Goal: Task Accomplishment & Management: Complete application form

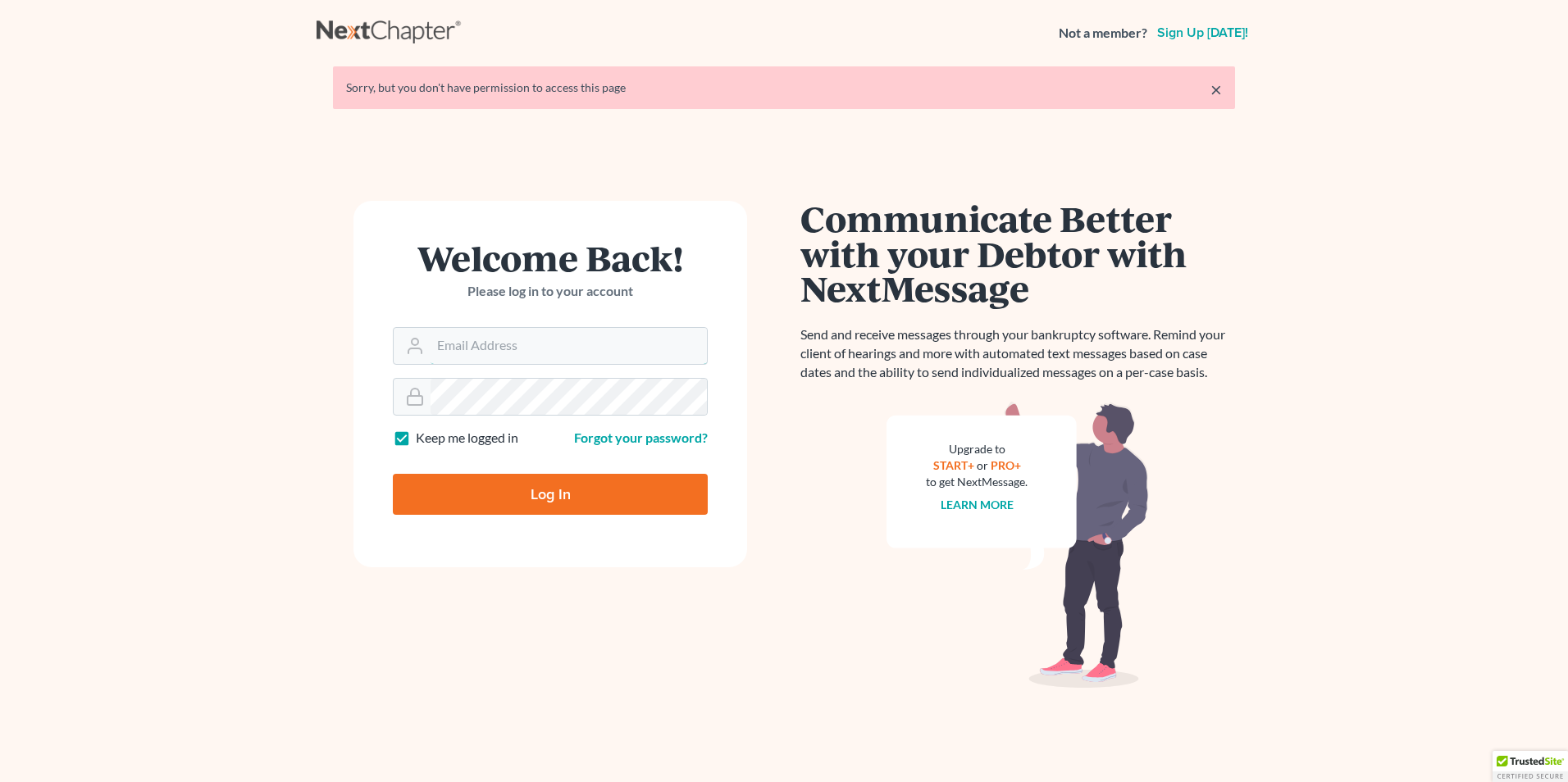
type input "[PERSON_NAME][EMAIL_ADDRESS][DOMAIN_NAME]"
click at [565, 506] on input "Log In" at bounding box center [551, 494] width 315 height 41
type input "Thinking..."
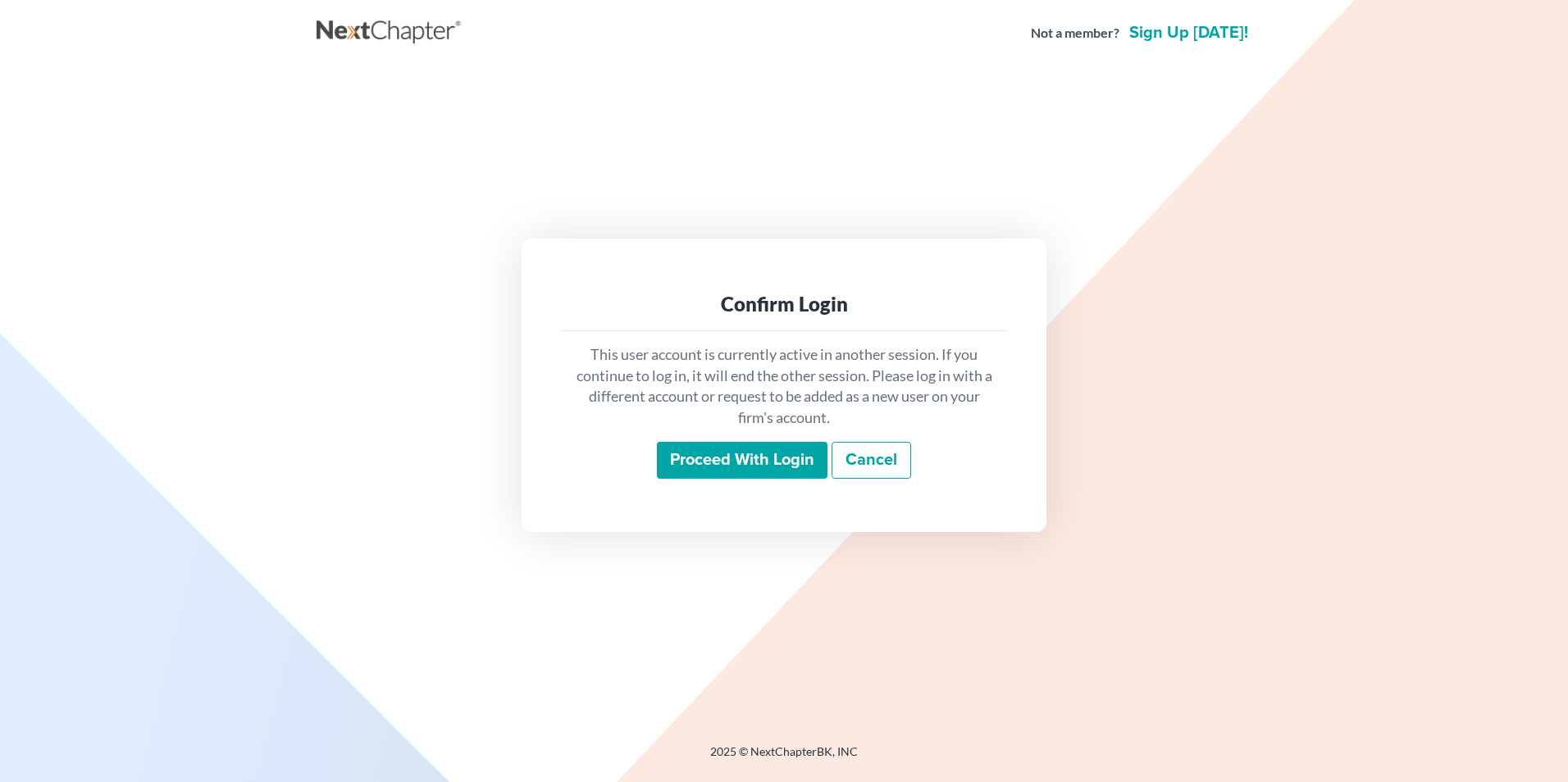
click at [729, 461] on input "Proceed with login" at bounding box center [743, 461] width 171 height 38
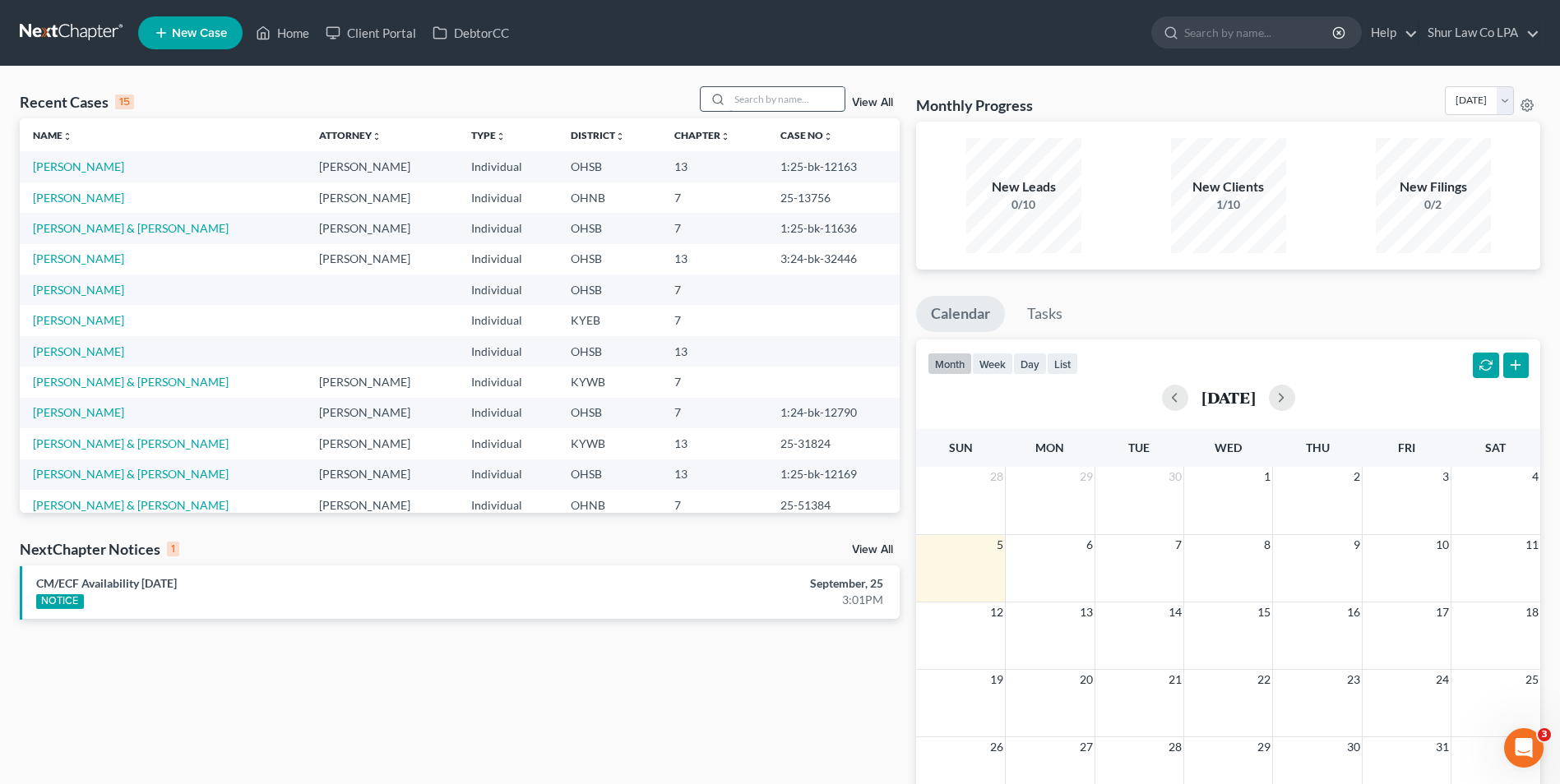
click at [812, 89] on input "search" at bounding box center [787, 99] width 115 height 24
type input "[PERSON_NAME]"
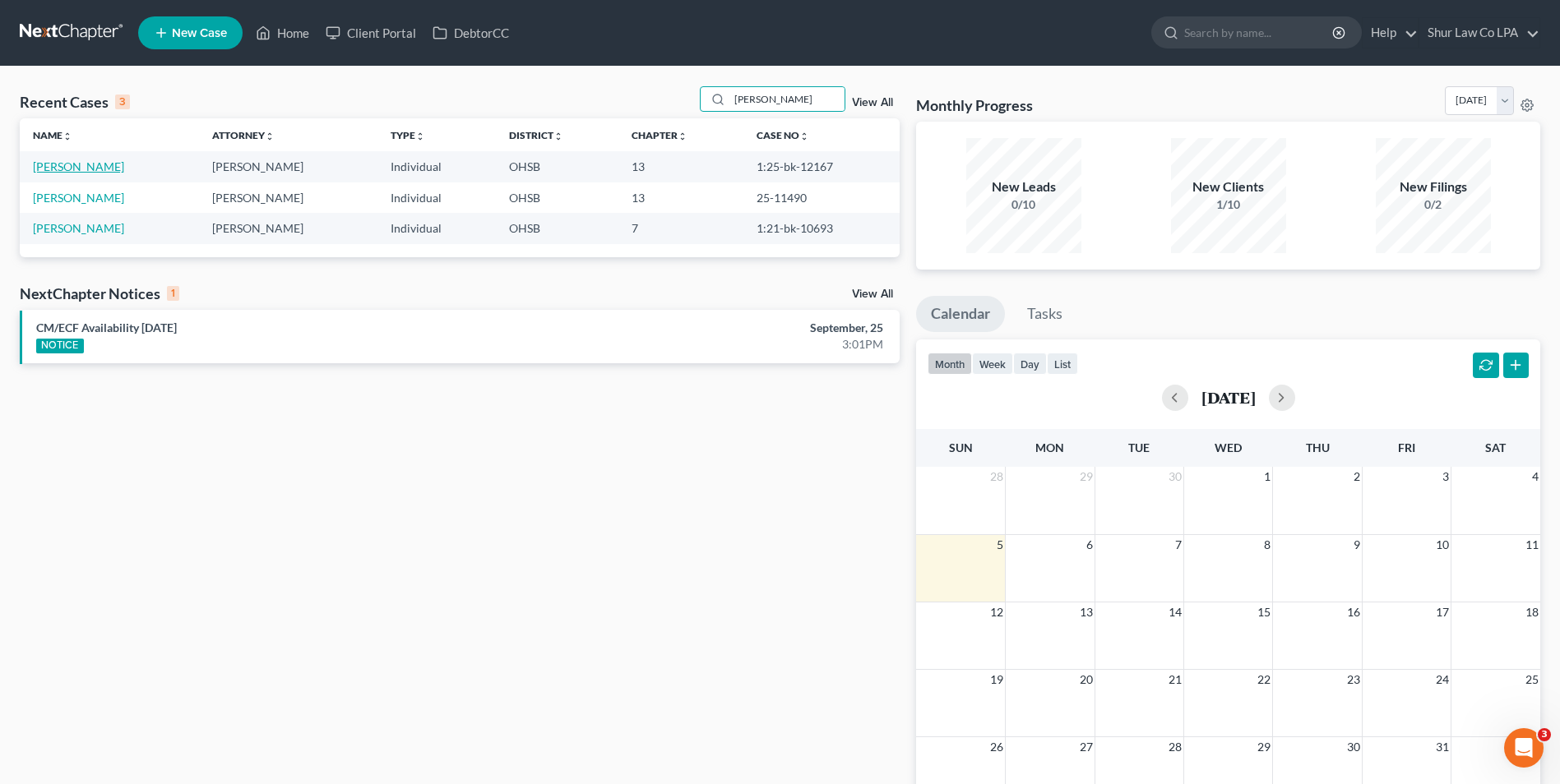
click at [105, 162] on link "[PERSON_NAME]" at bounding box center [78, 167] width 91 height 14
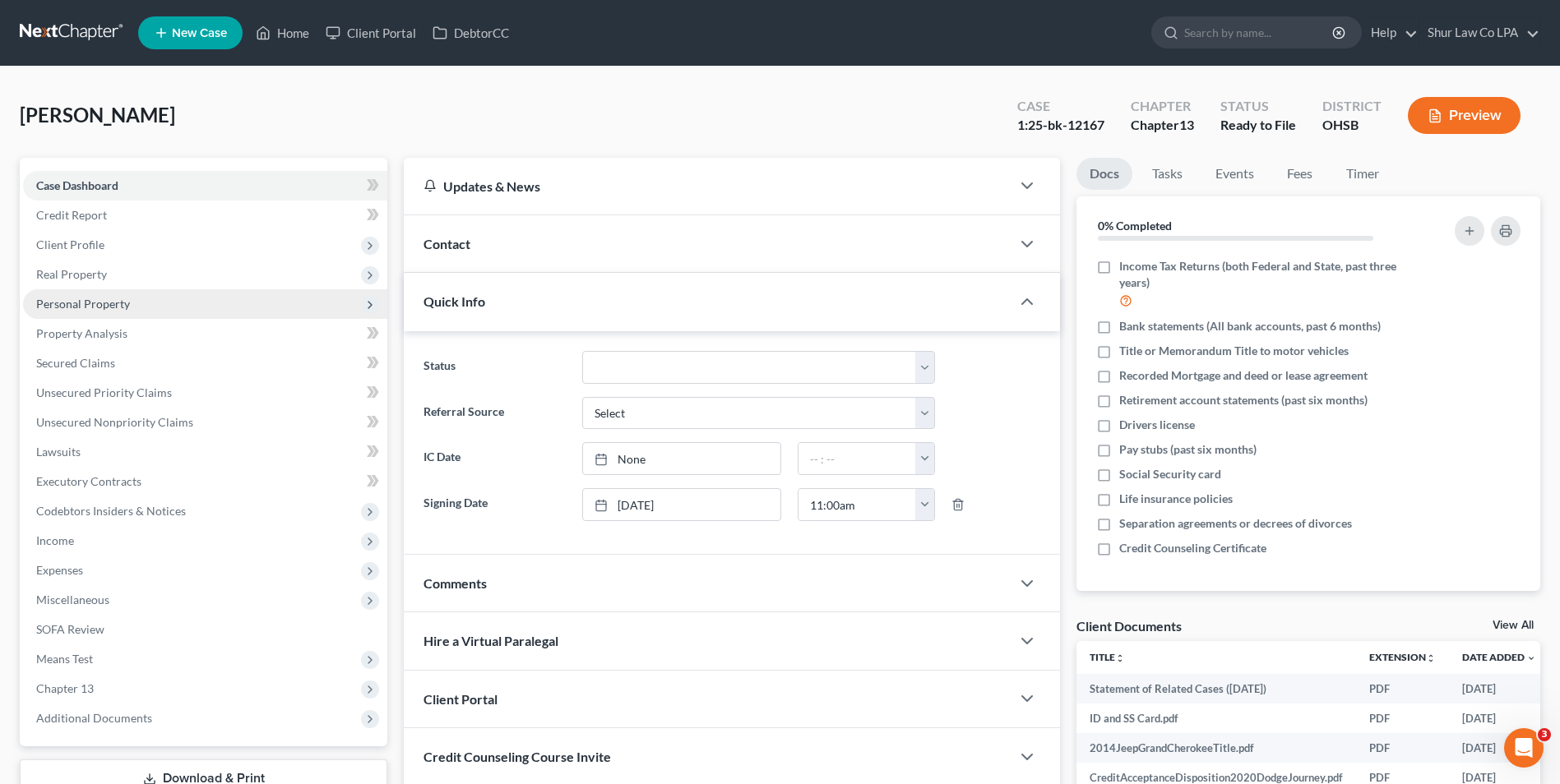
click at [104, 301] on span "Personal Property" at bounding box center [83, 304] width 94 height 14
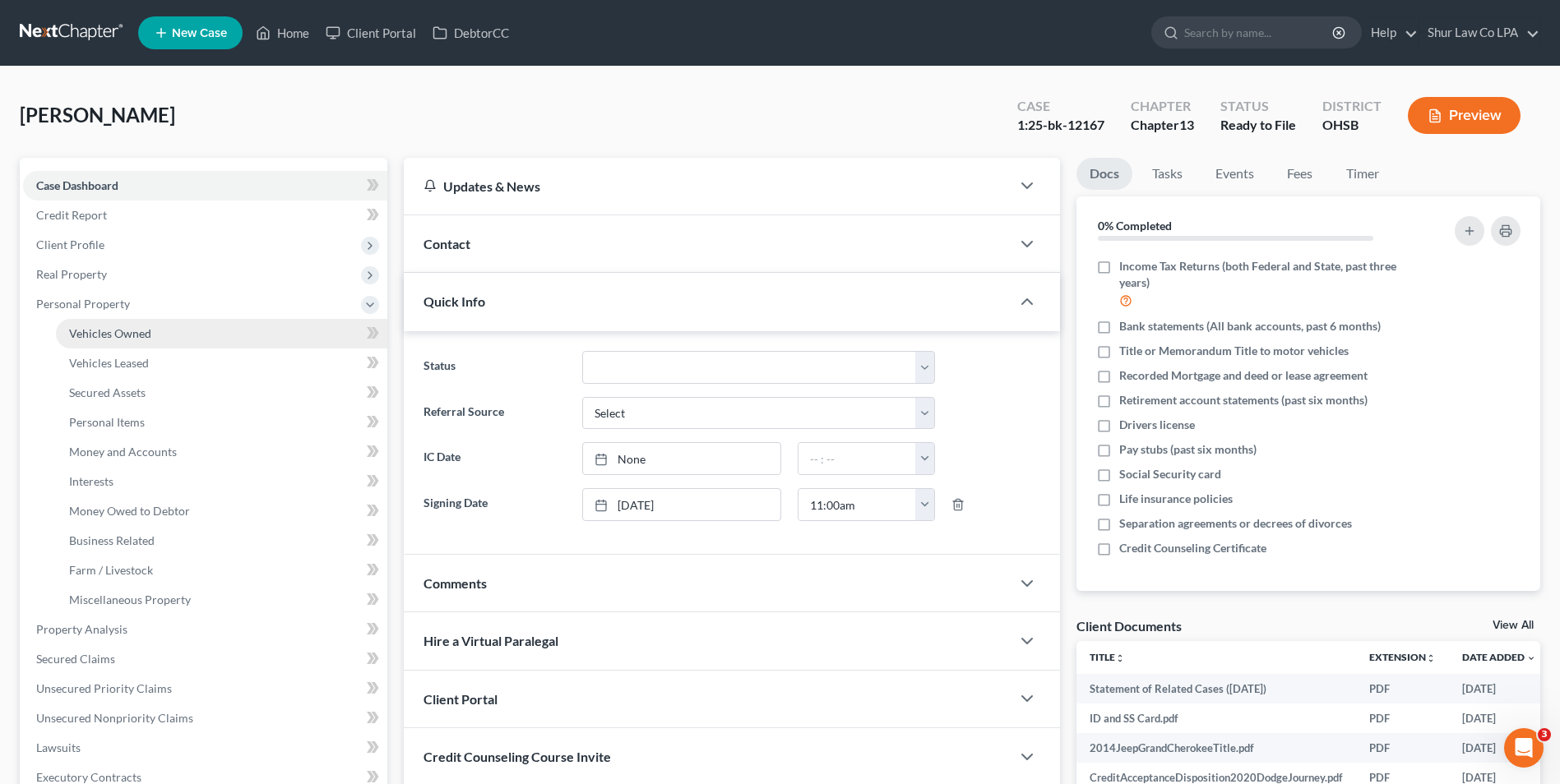
click at [111, 330] on span "Vehicles Owned" at bounding box center [110, 334] width 82 height 14
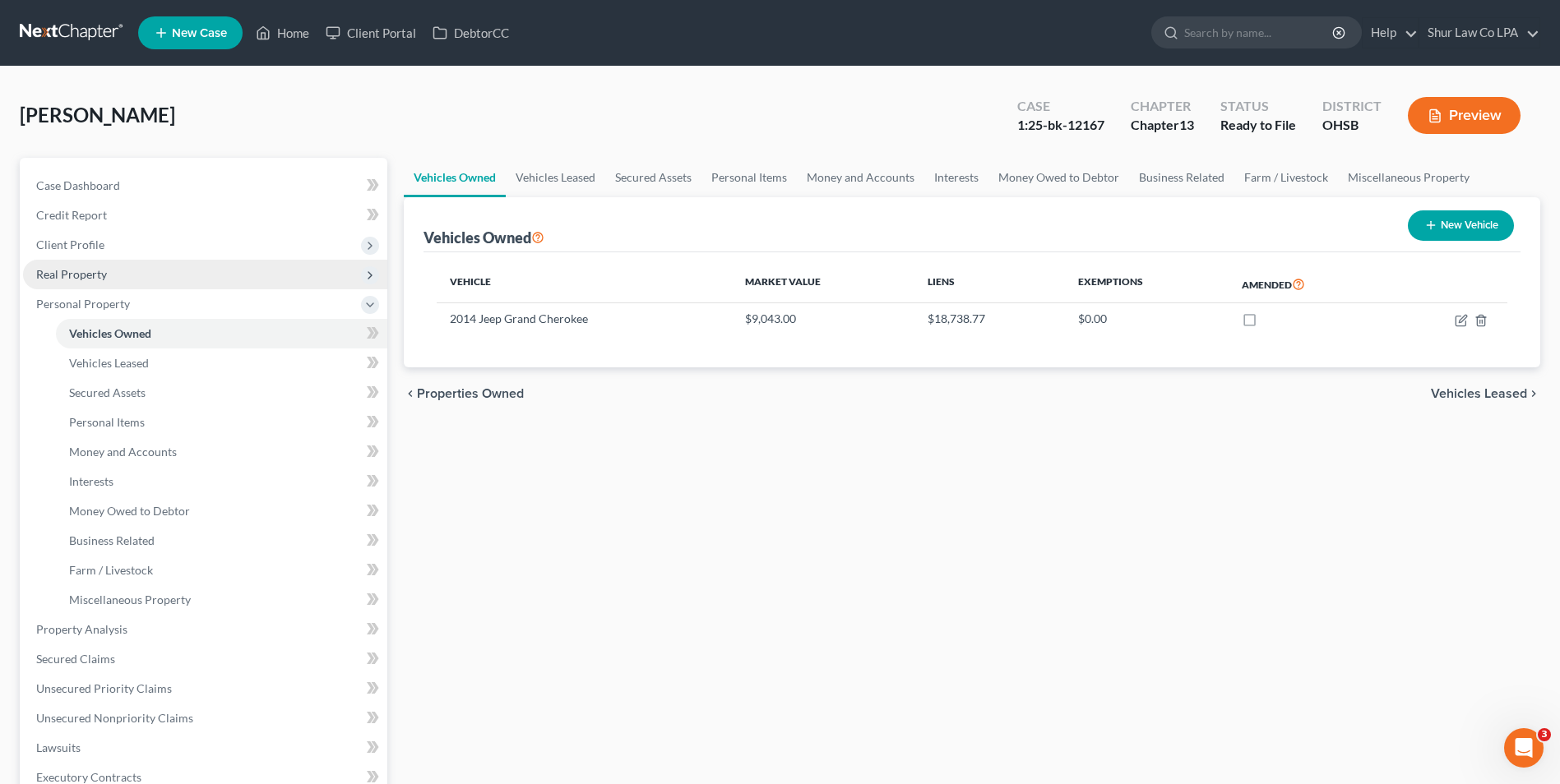
click at [71, 272] on span "Real Property" at bounding box center [72, 275] width 71 height 14
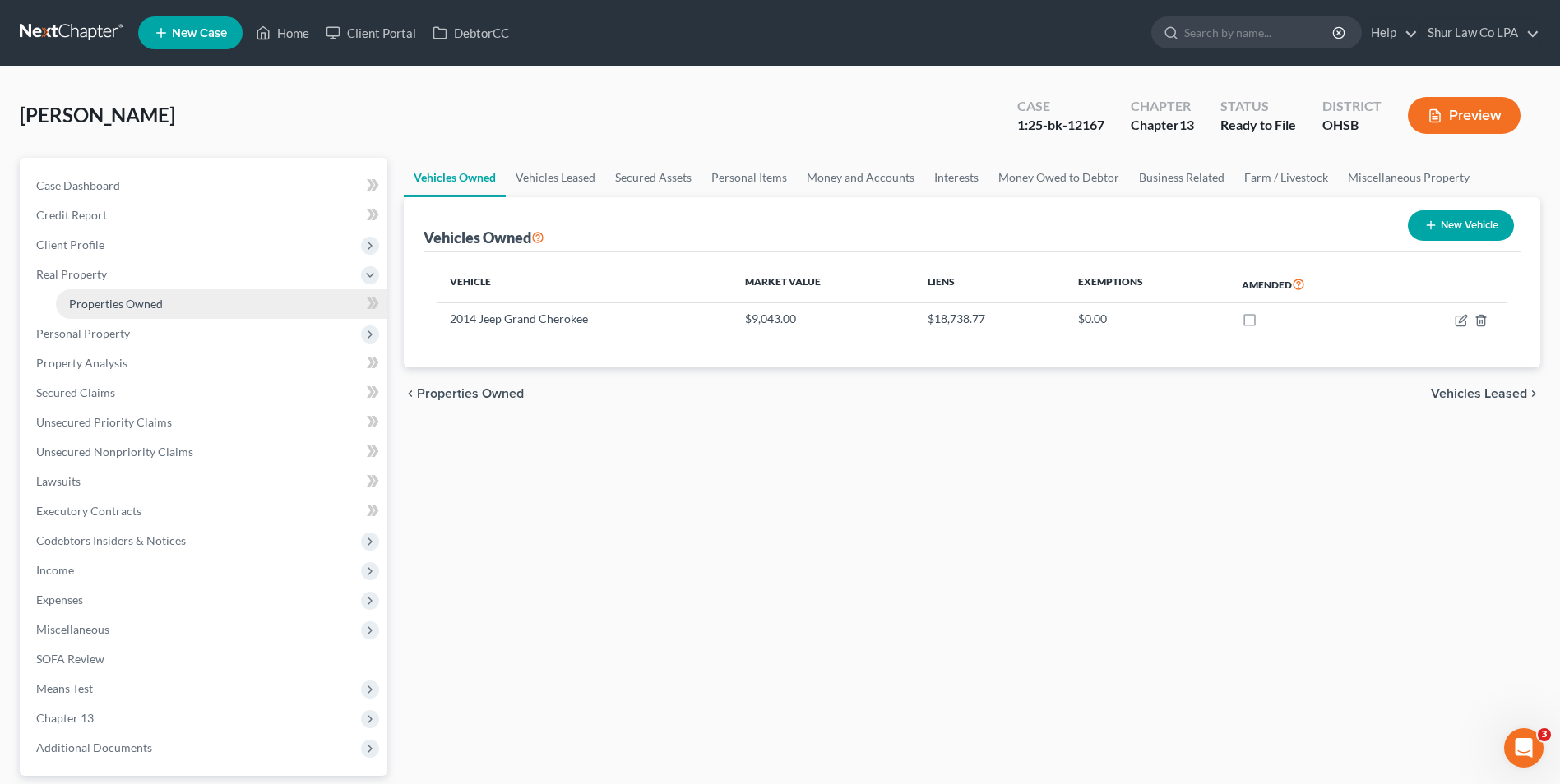
click at [102, 297] on span "Properties Owned" at bounding box center [116, 304] width 94 height 14
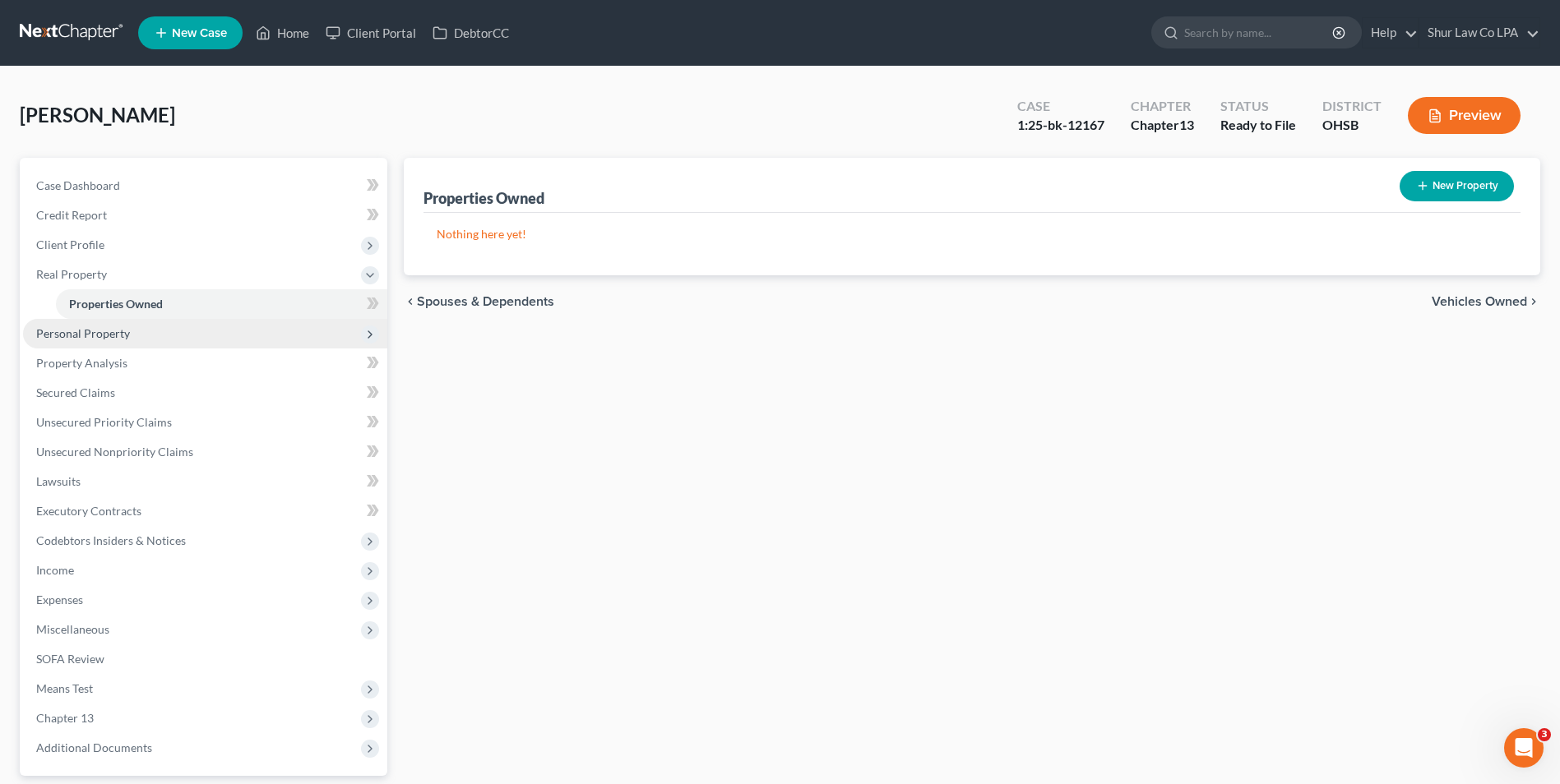
click at [105, 335] on span "Personal Property" at bounding box center [83, 334] width 94 height 14
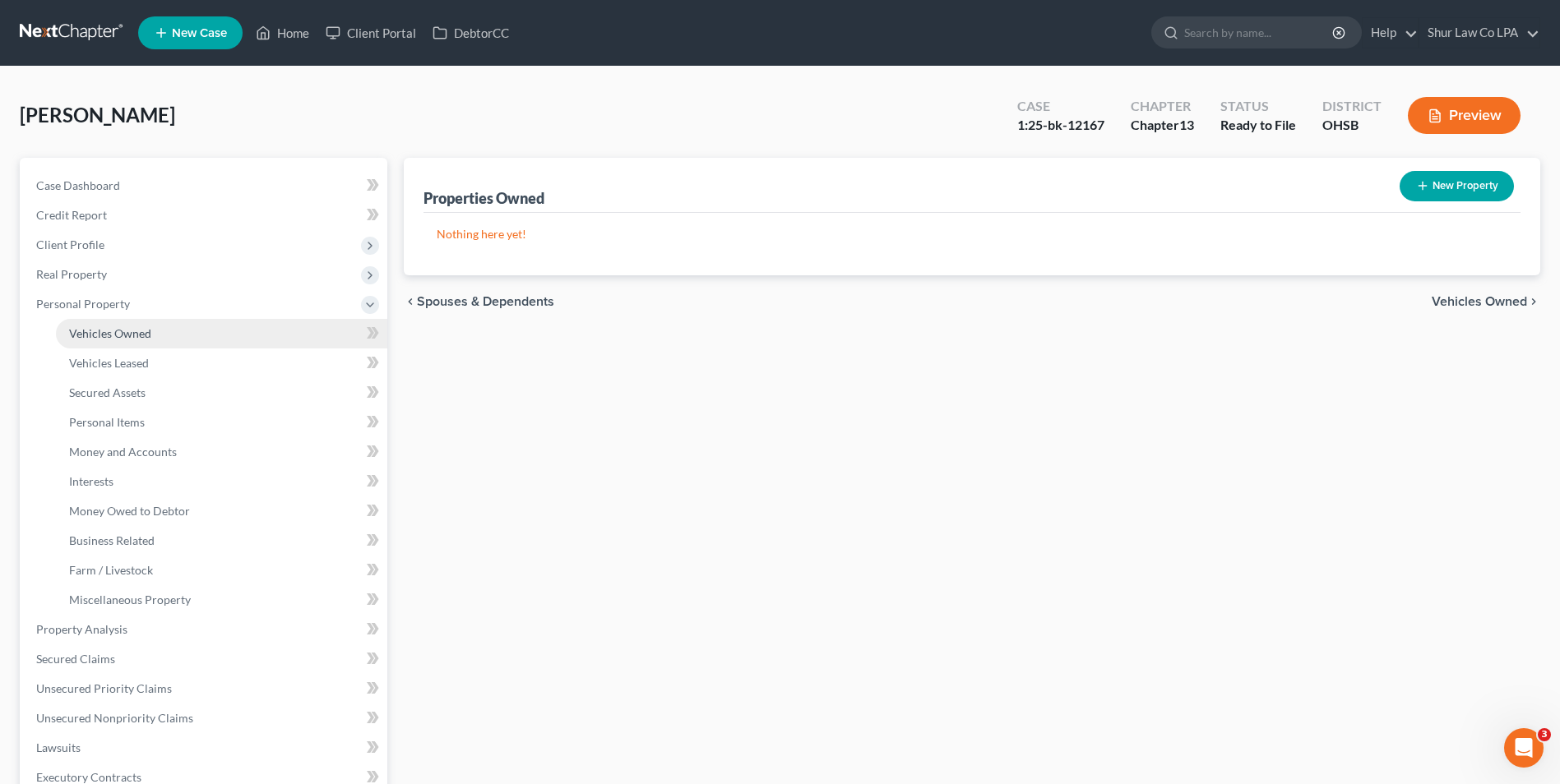
click at [119, 330] on span "Vehicles Owned" at bounding box center [110, 334] width 82 height 14
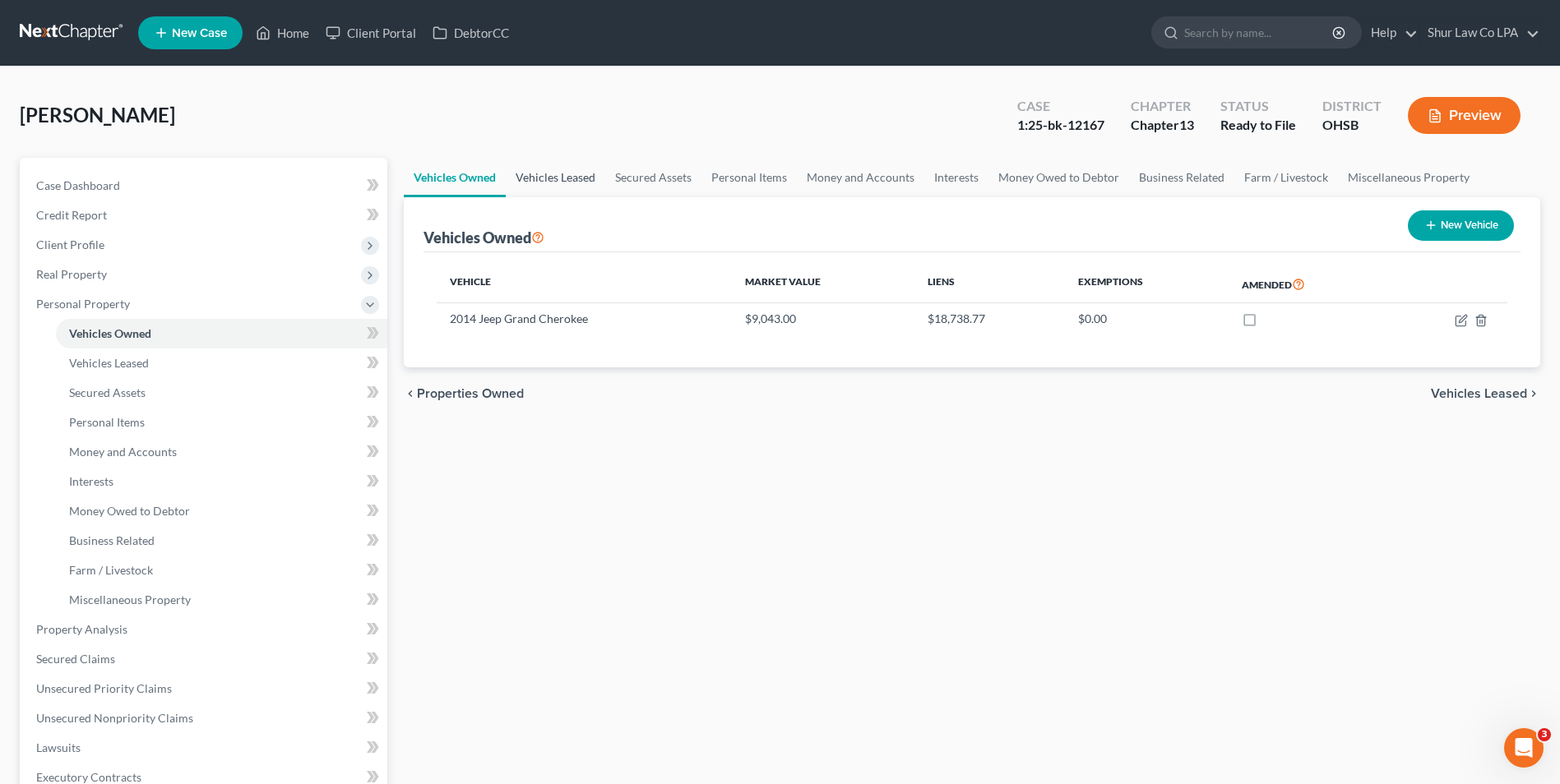
click at [549, 174] on link "Vehicles Leased" at bounding box center [556, 177] width 100 height 40
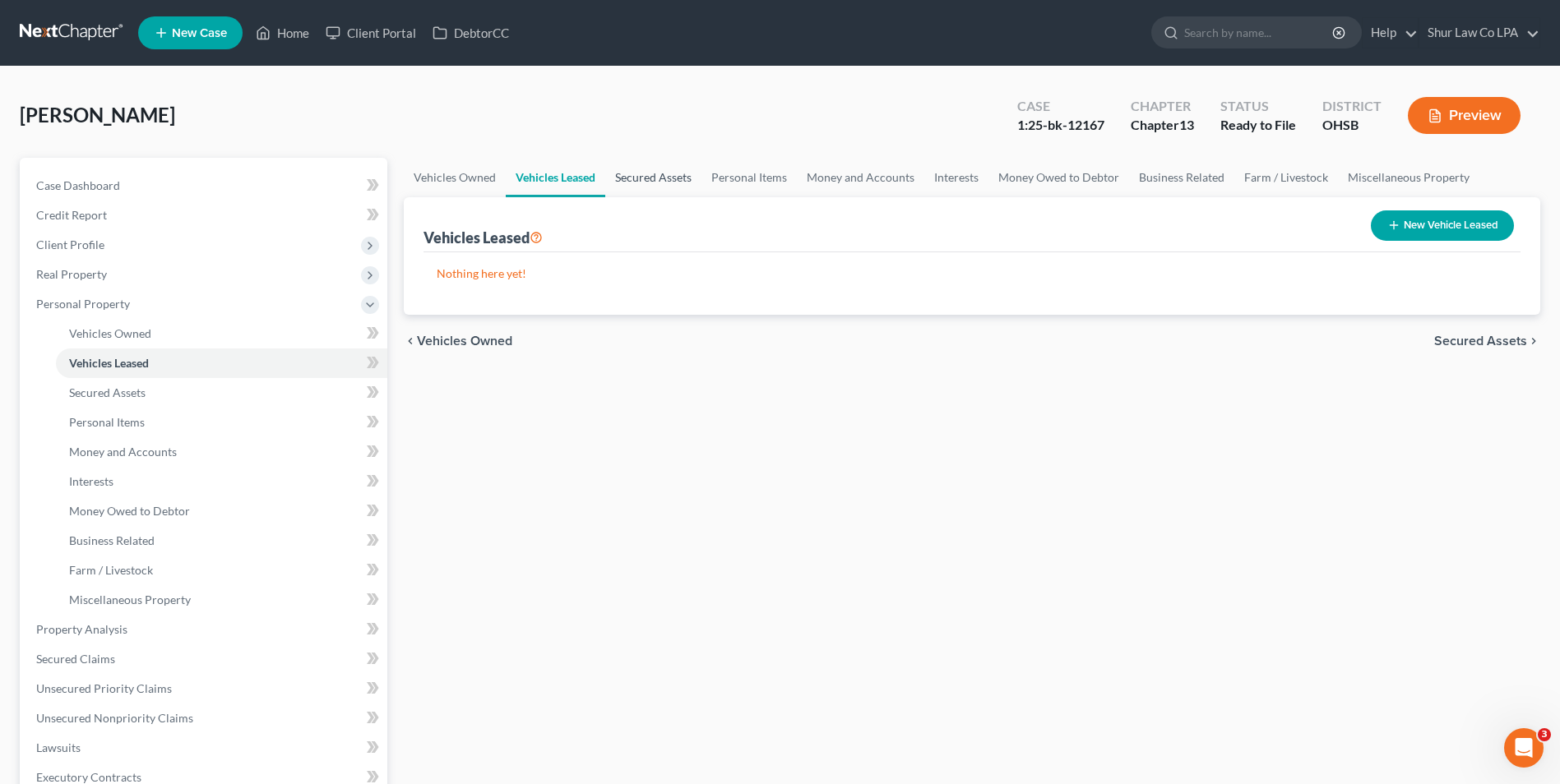
click at [644, 180] on link "Secured Assets" at bounding box center [653, 177] width 96 height 40
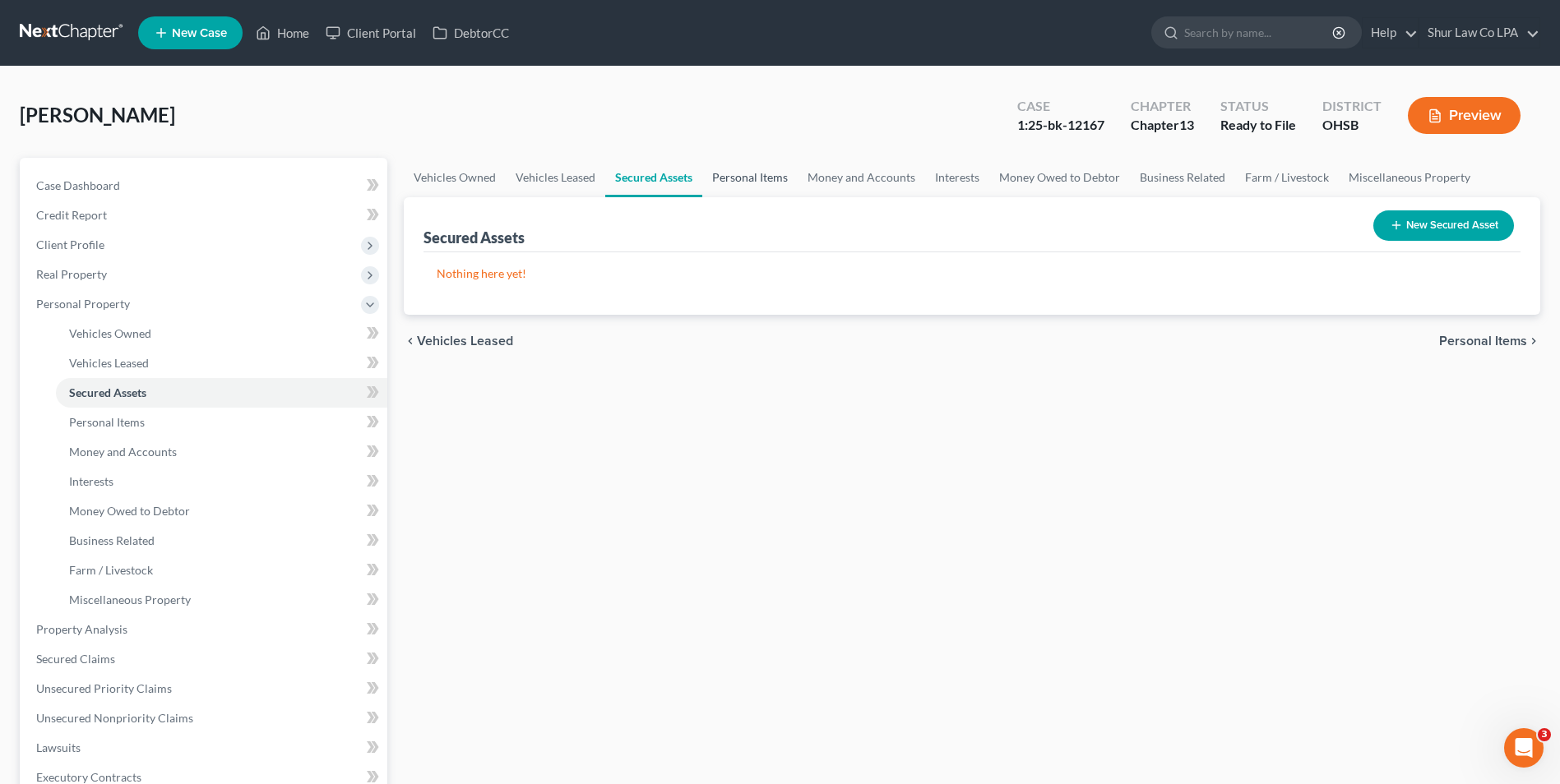
click at [747, 174] on link "Personal Items" at bounding box center [750, 177] width 95 height 40
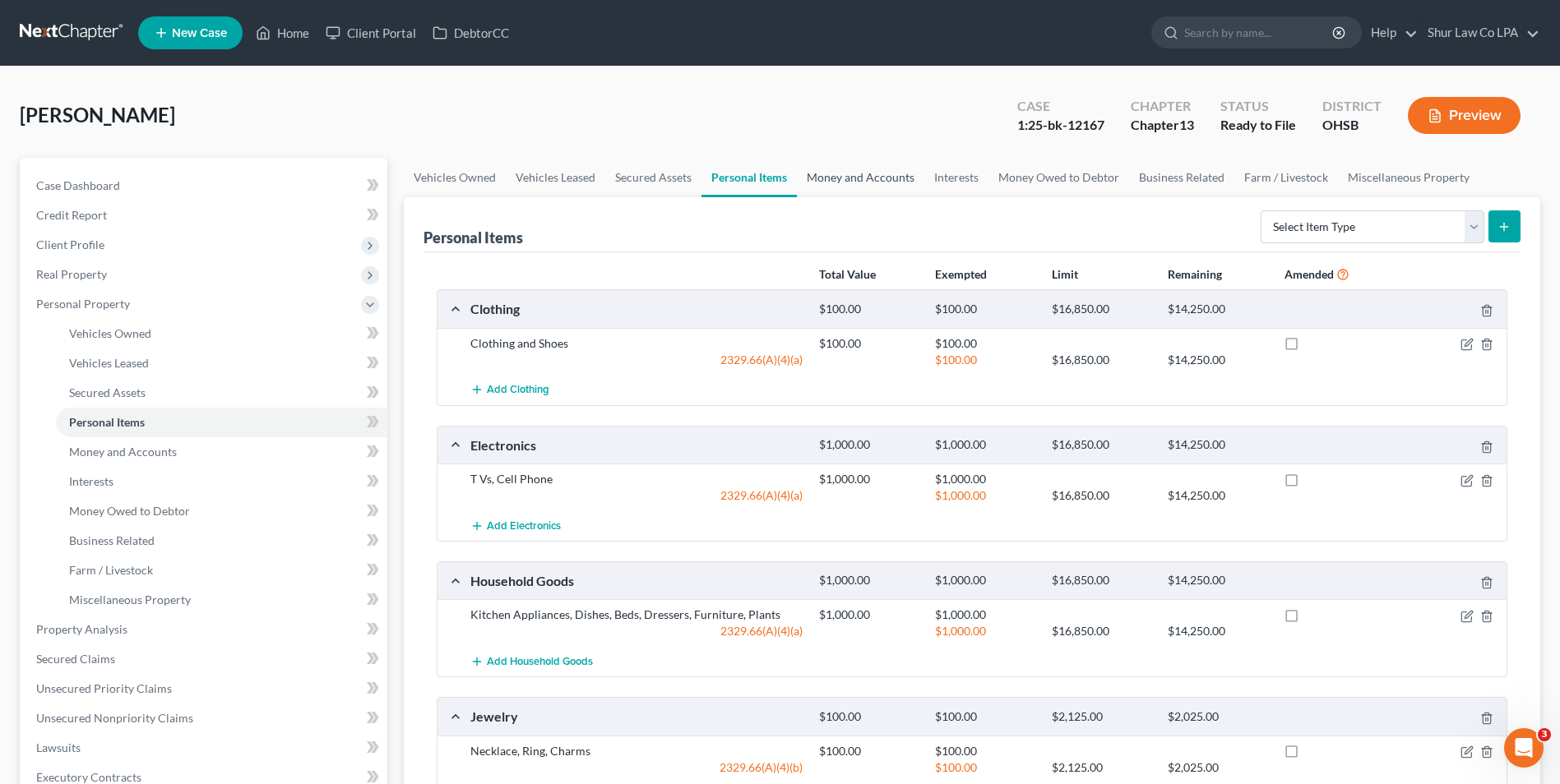
click at [884, 177] on link "Money and Accounts" at bounding box center [860, 177] width 127 height 40
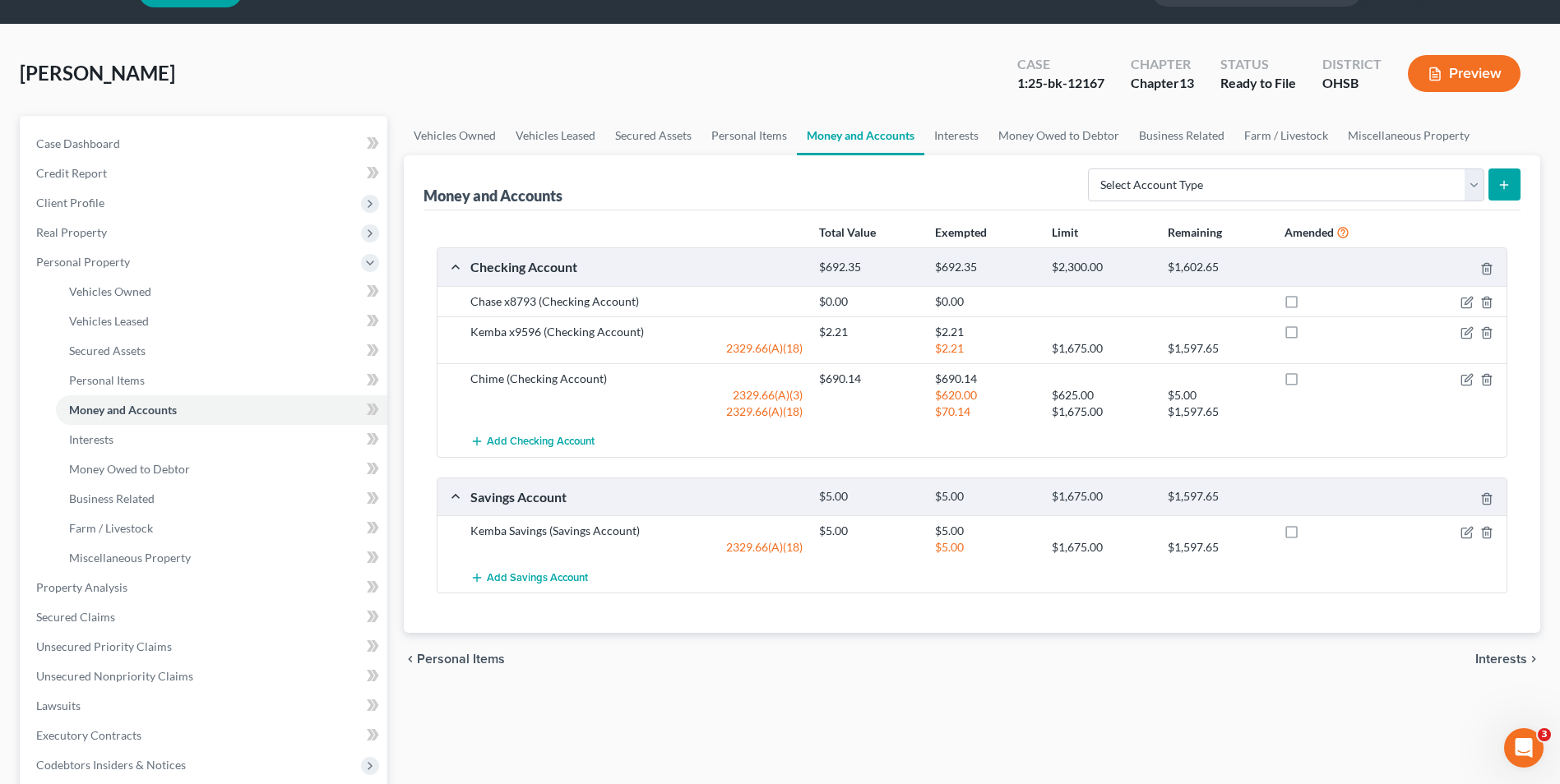
scroll to position [82, 0]
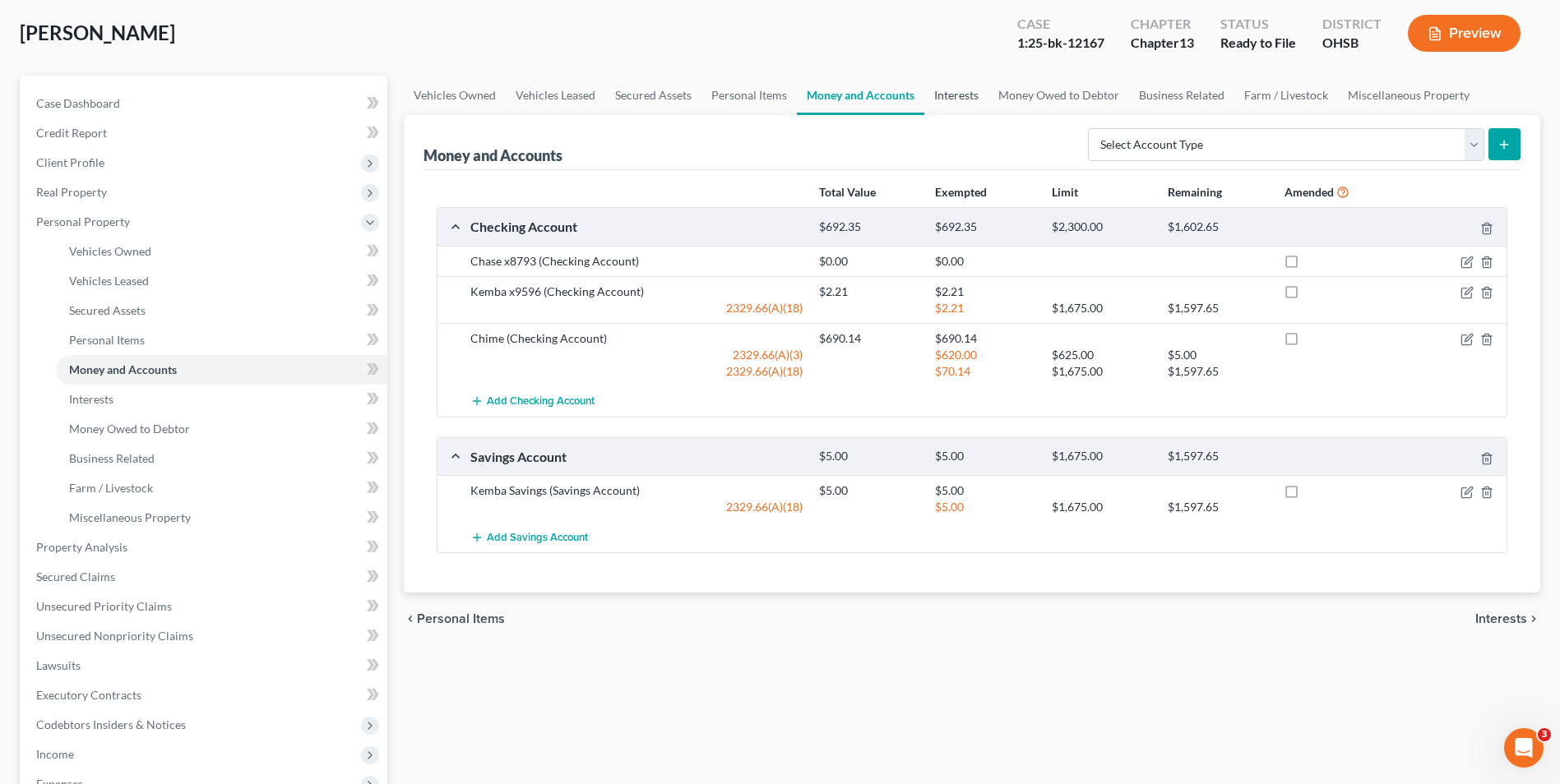
click at [957, 88] on link "Interests" at bounding box center [957, 95] width 64 height 40
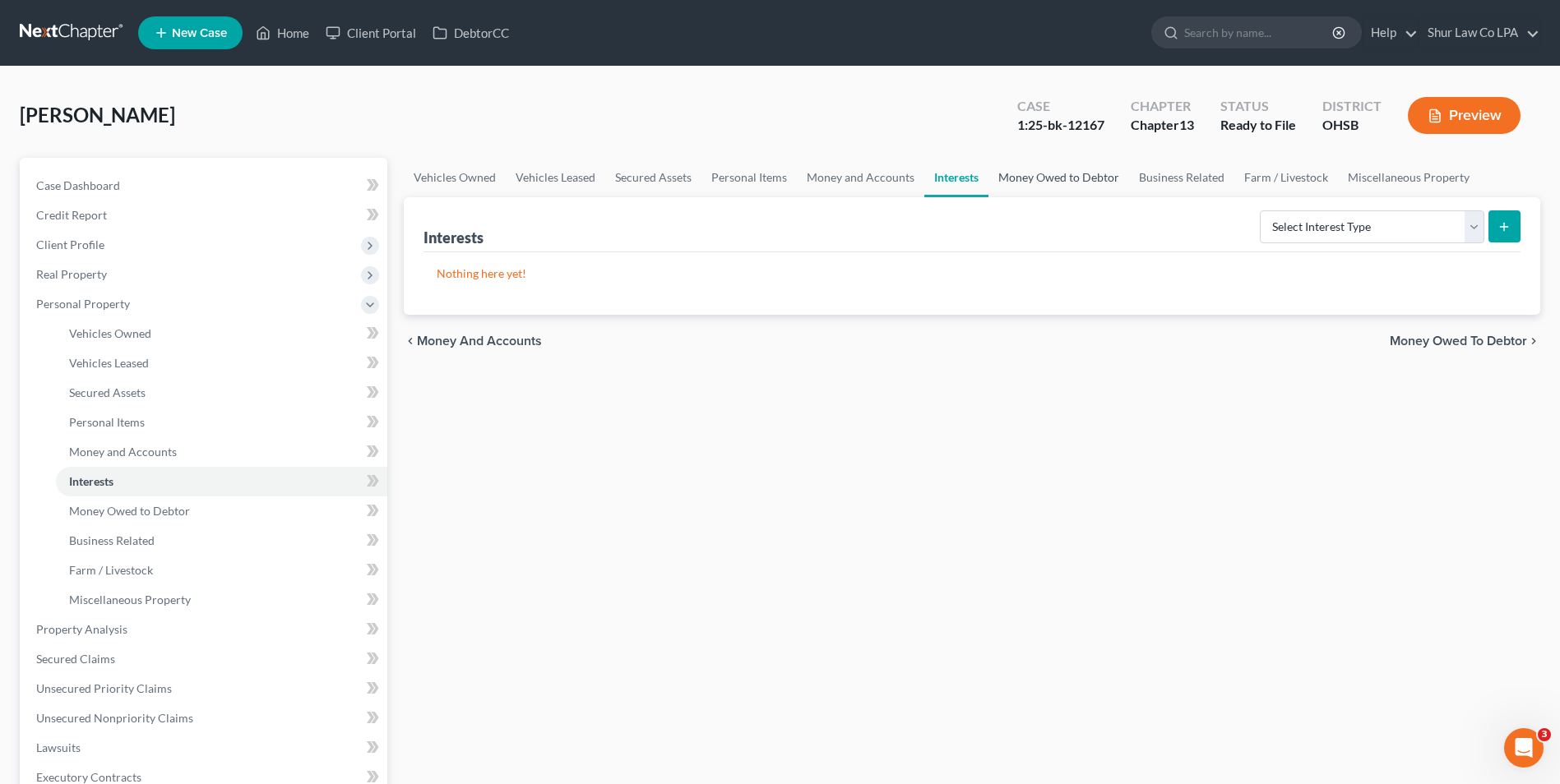
click at [1064, 181] on link "Money Owed to Debtor" at bounding box center [1058, 177] width 140 height 40
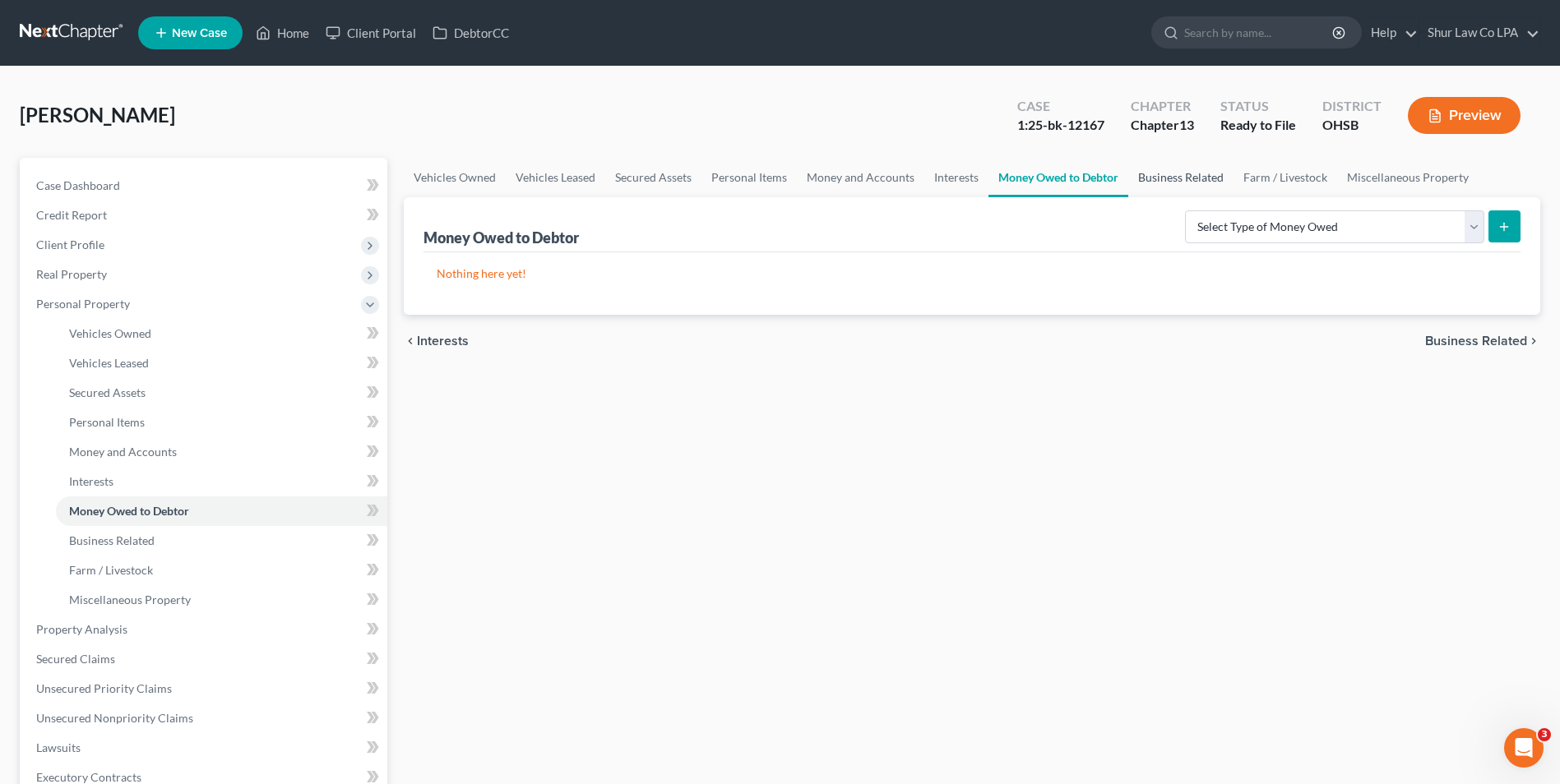
click at [1177, 173] on link "Business Related" at bounding box center [1180, 177] width 105 height 40
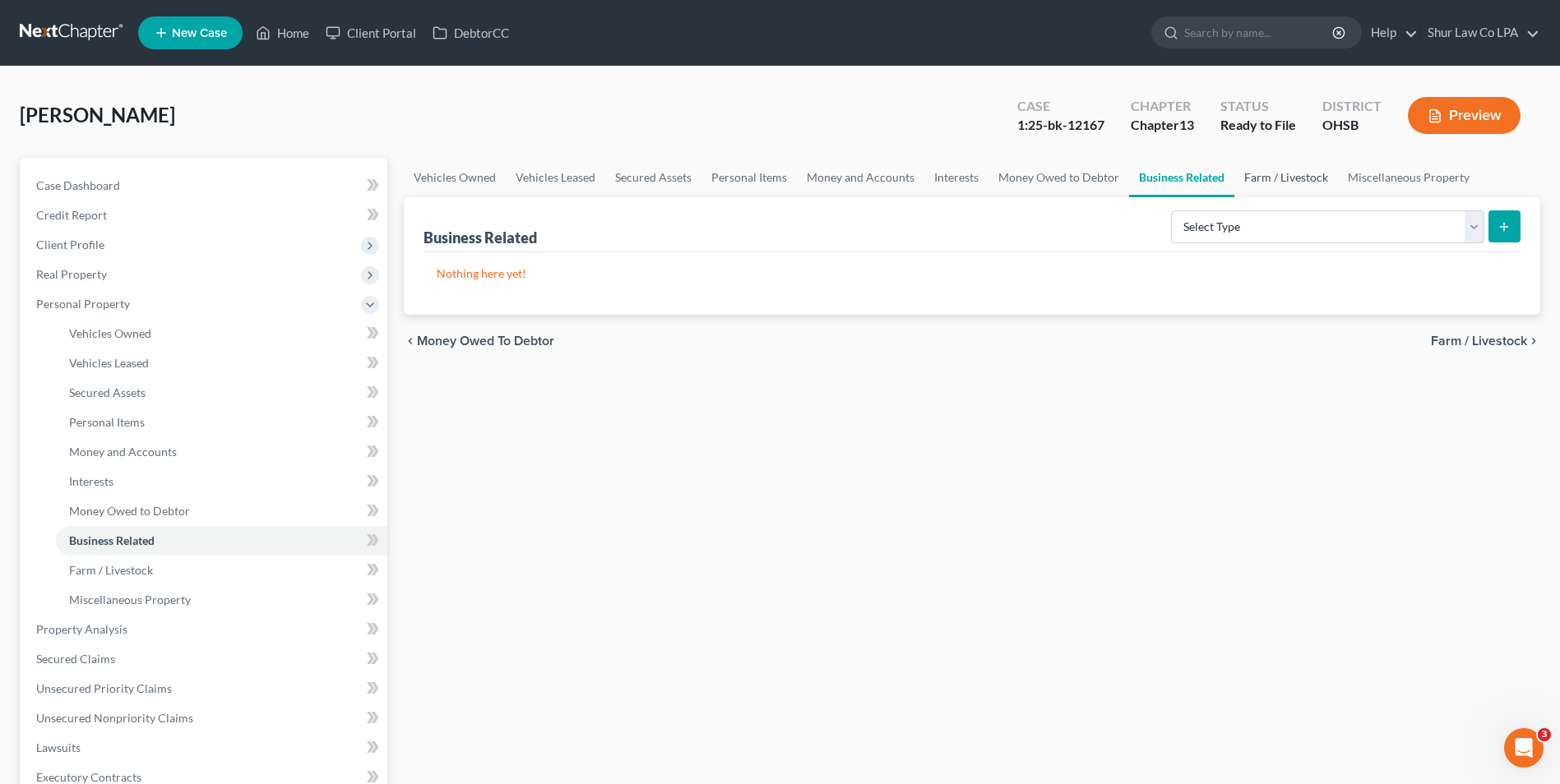
click at [1295, 175] on link "Farm / Livestock" at bounding box center [1286, 177] width 103 height 40
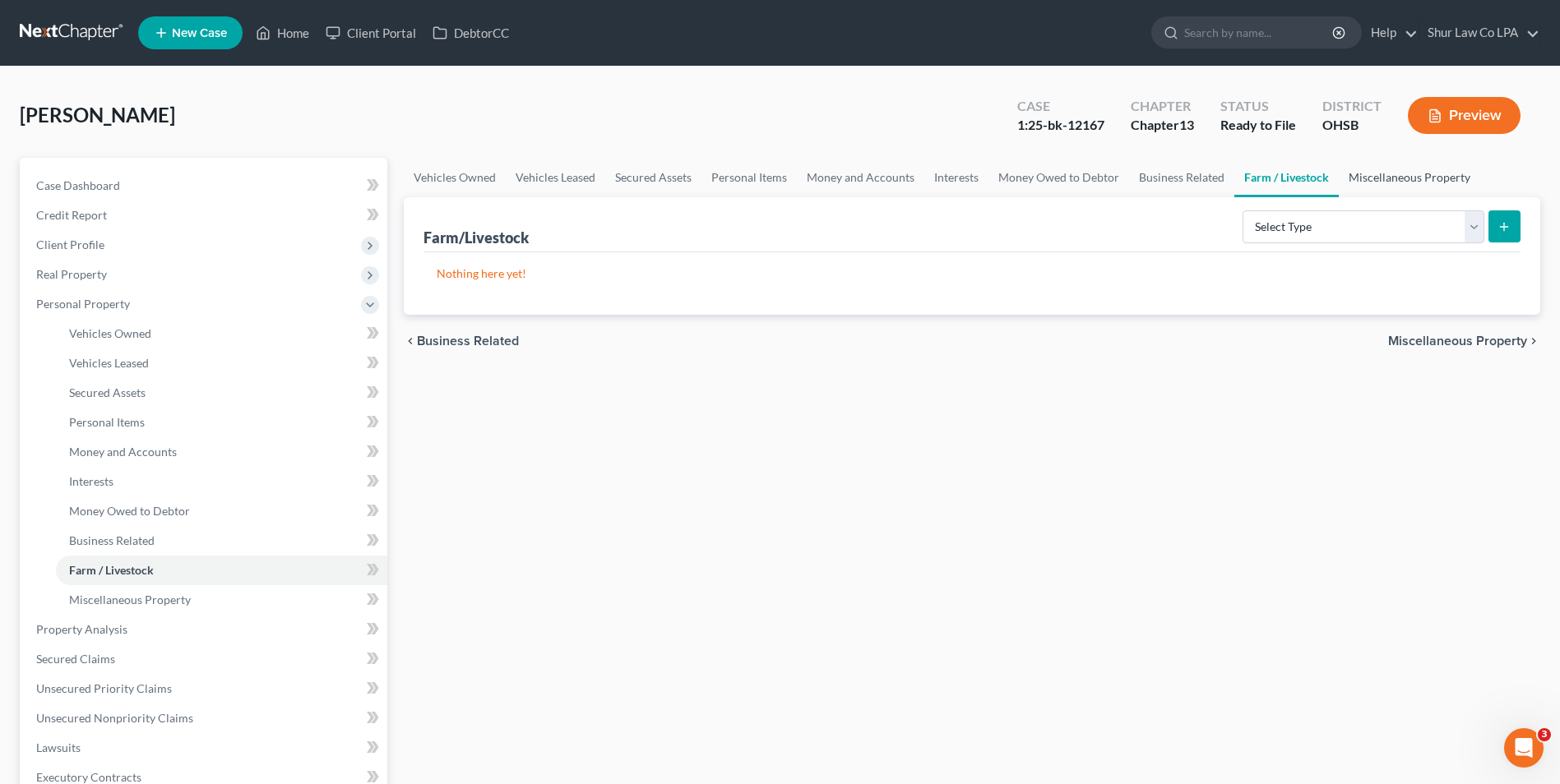
click at [1374, 173] on link "Miscellaneous Property" at bounding box center [1410, 177] width 141 height 40
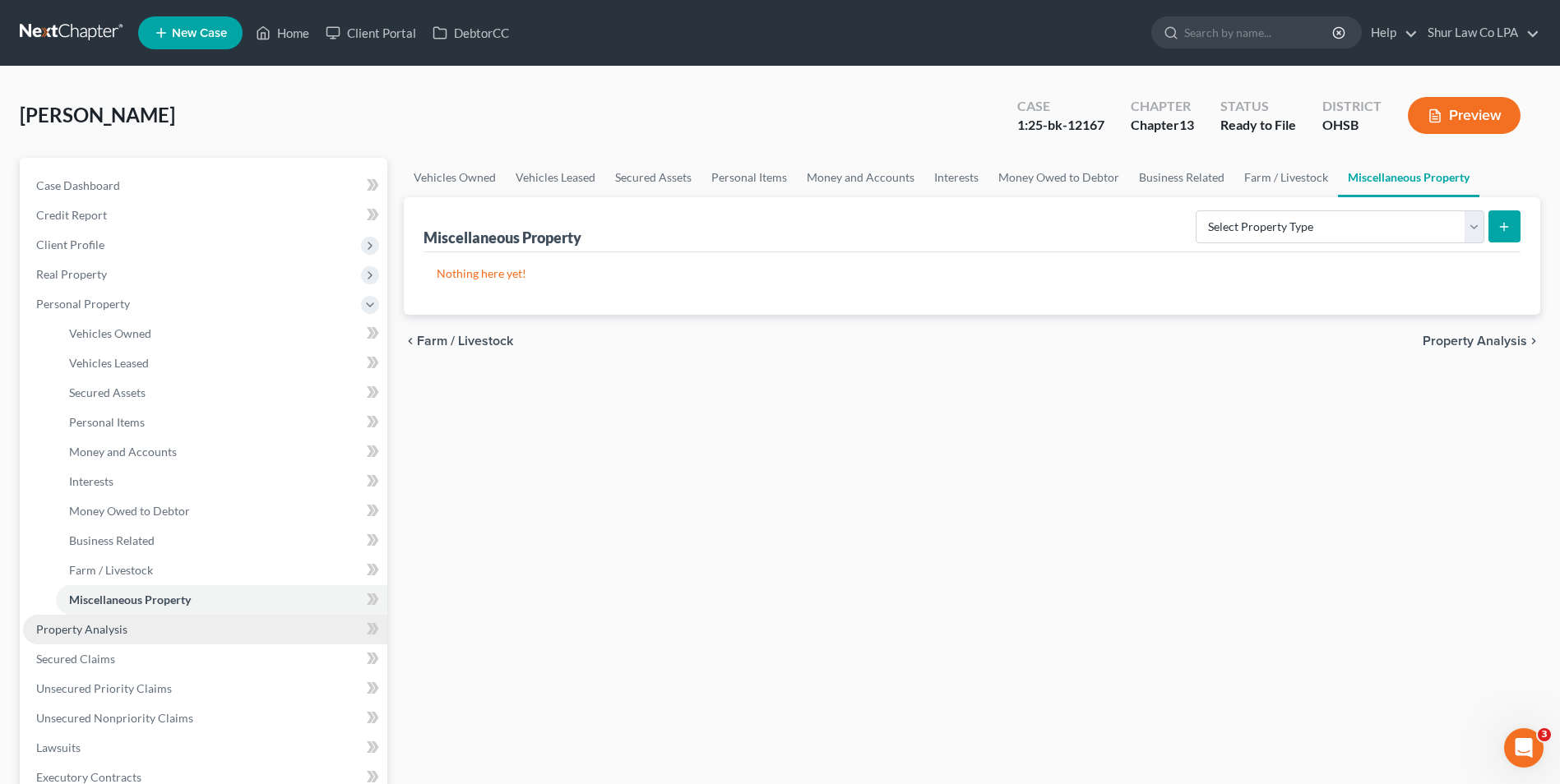
click at [111, 629] on span "Property Analysis" at bounding box center [81, 629] width 91 height 14
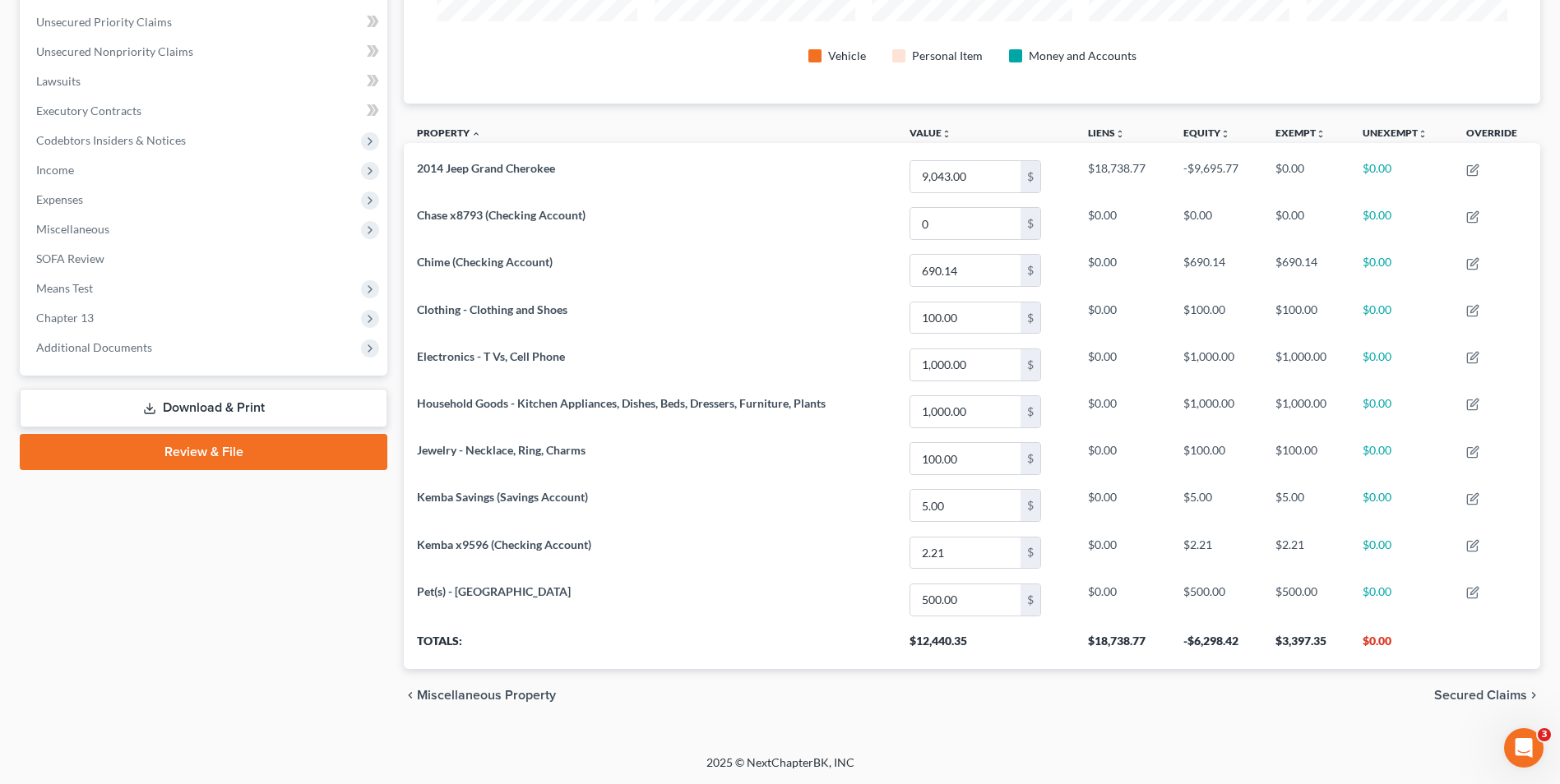
scroll to position [289, 0]
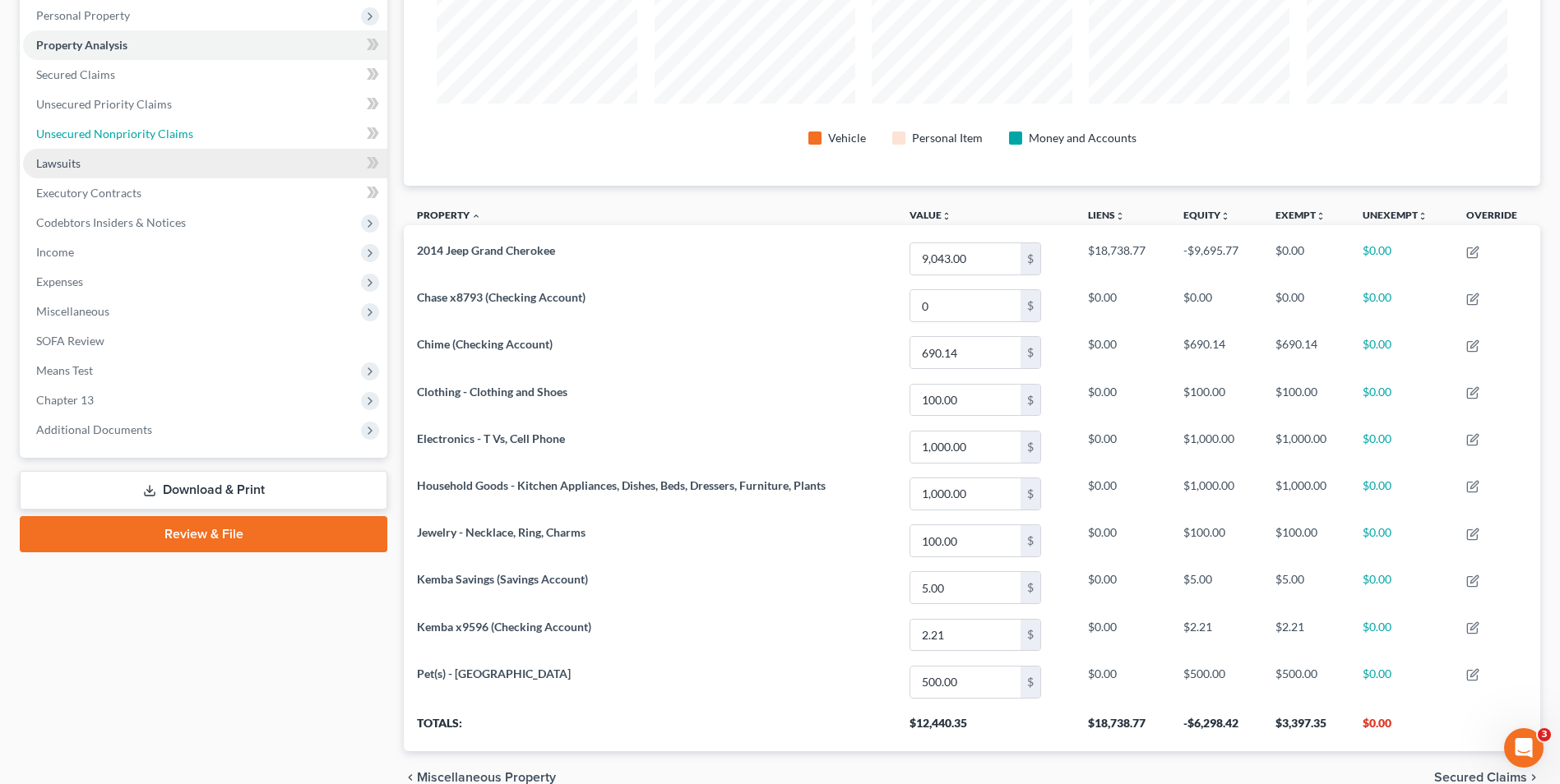
click at [133, 143] on link "Unsecured Nonpriority Claims" at bounding box center [205, 134] width 364 height 30
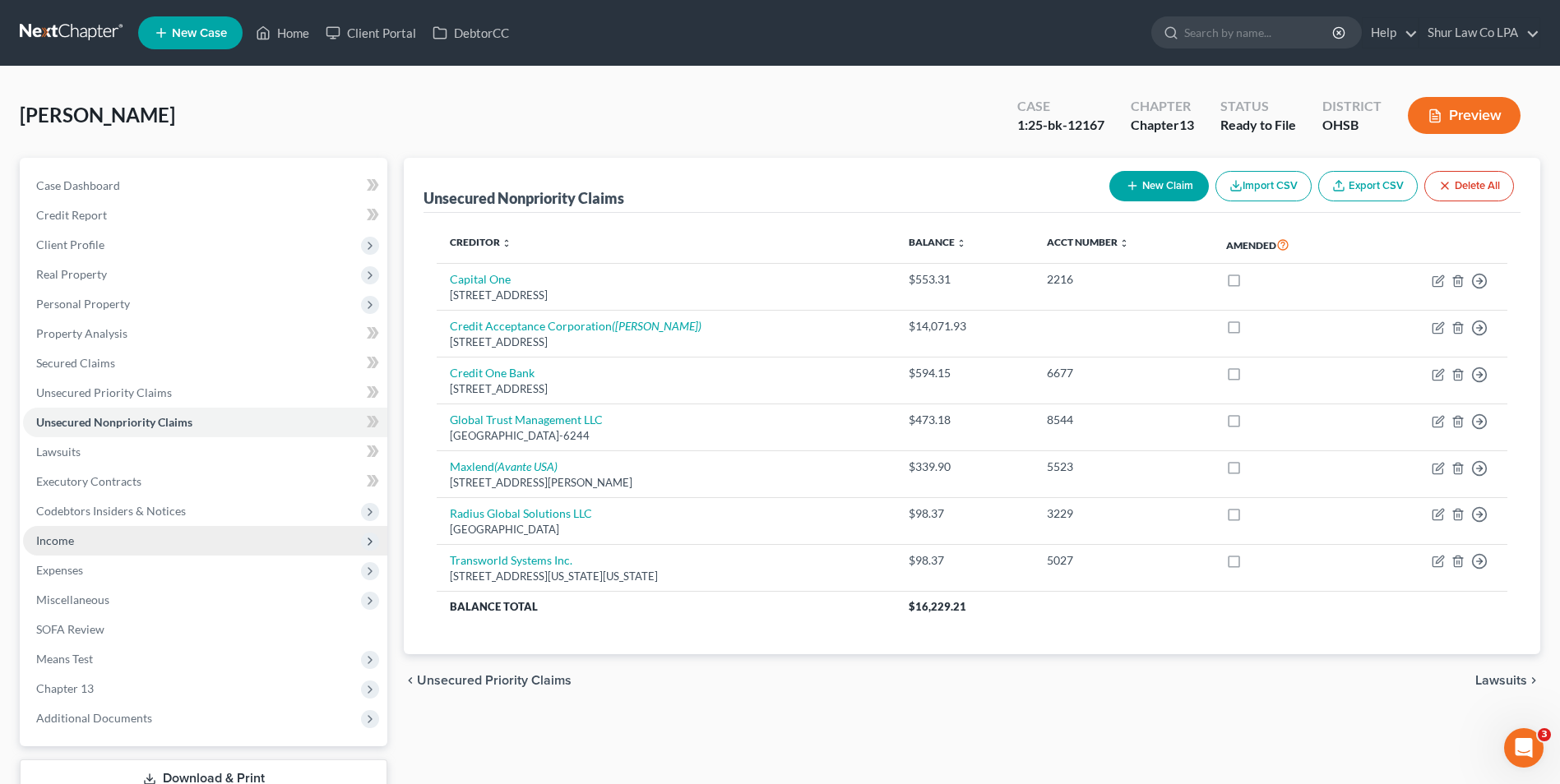
click at [57, 536] on span "Income" at bounding box center [55, 540] width 38 height 14
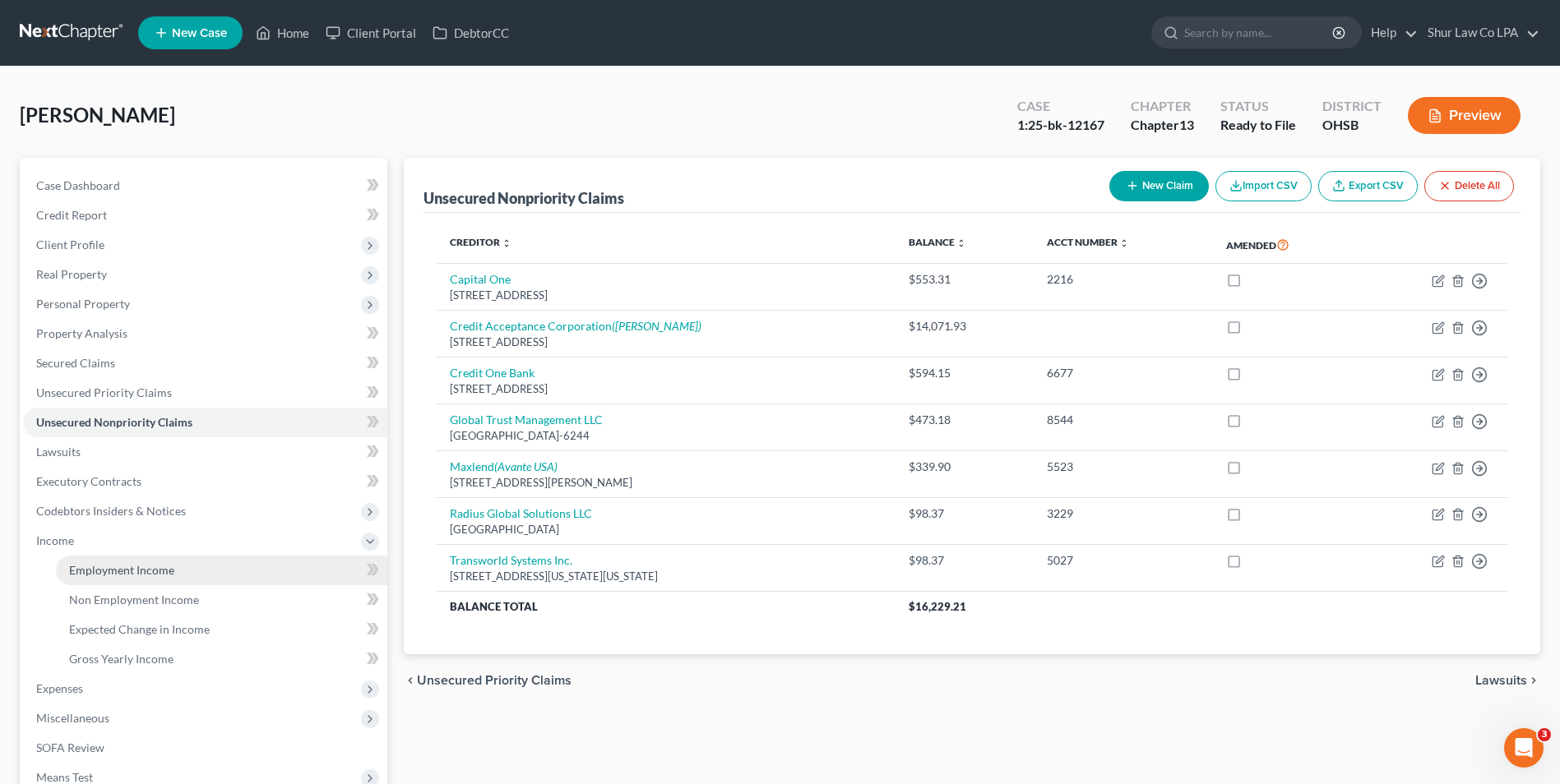
click at [91, 569] on span "Employment Income" at bounding box center [121, 570] width 105 height 14
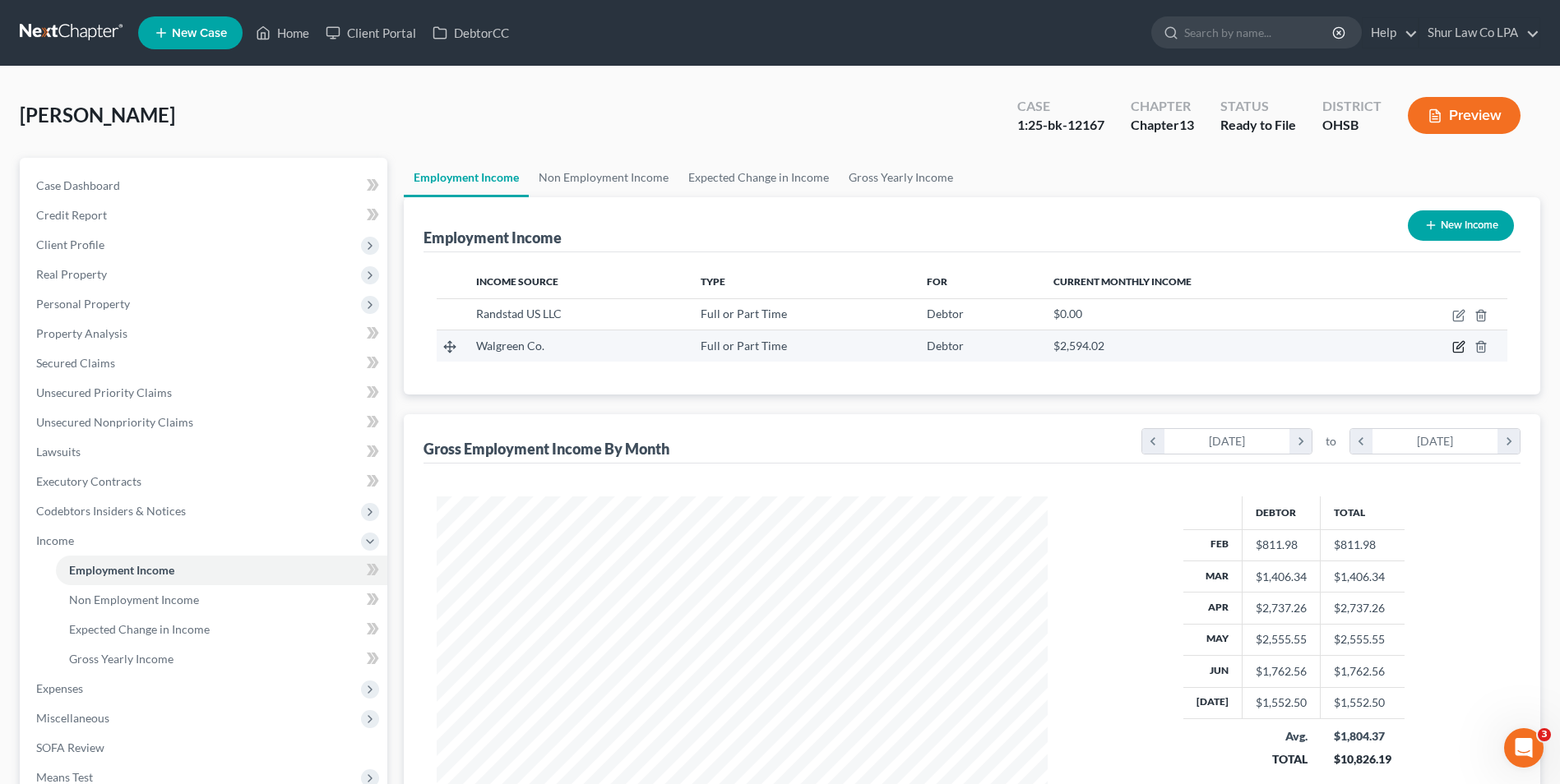
click at [1457, 343] on icon "button" at bounding box center [1458, 347] width 10 height 10
select select "0"
select select "14"
select select "2"
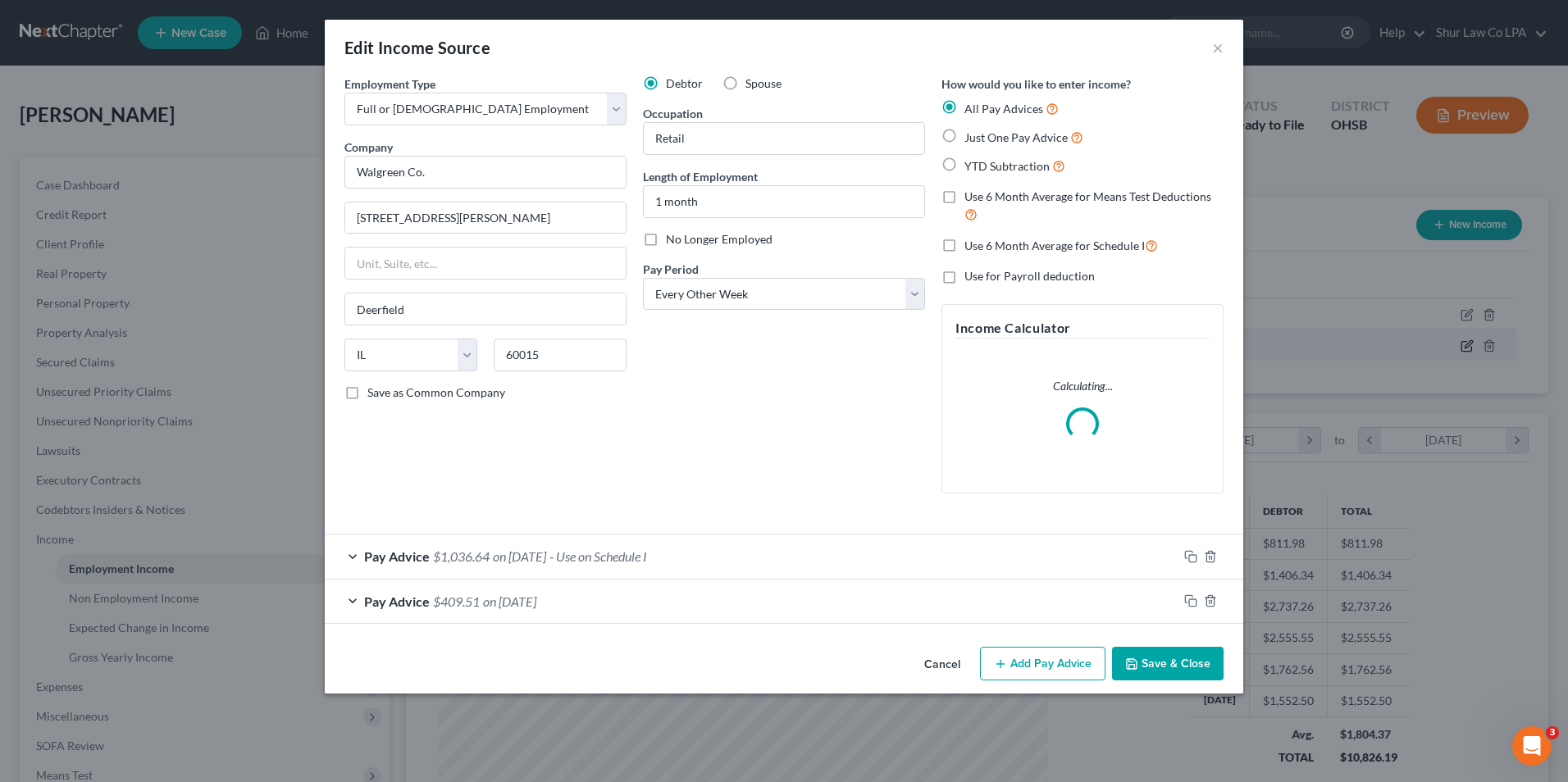
scroll to position [306, 648]
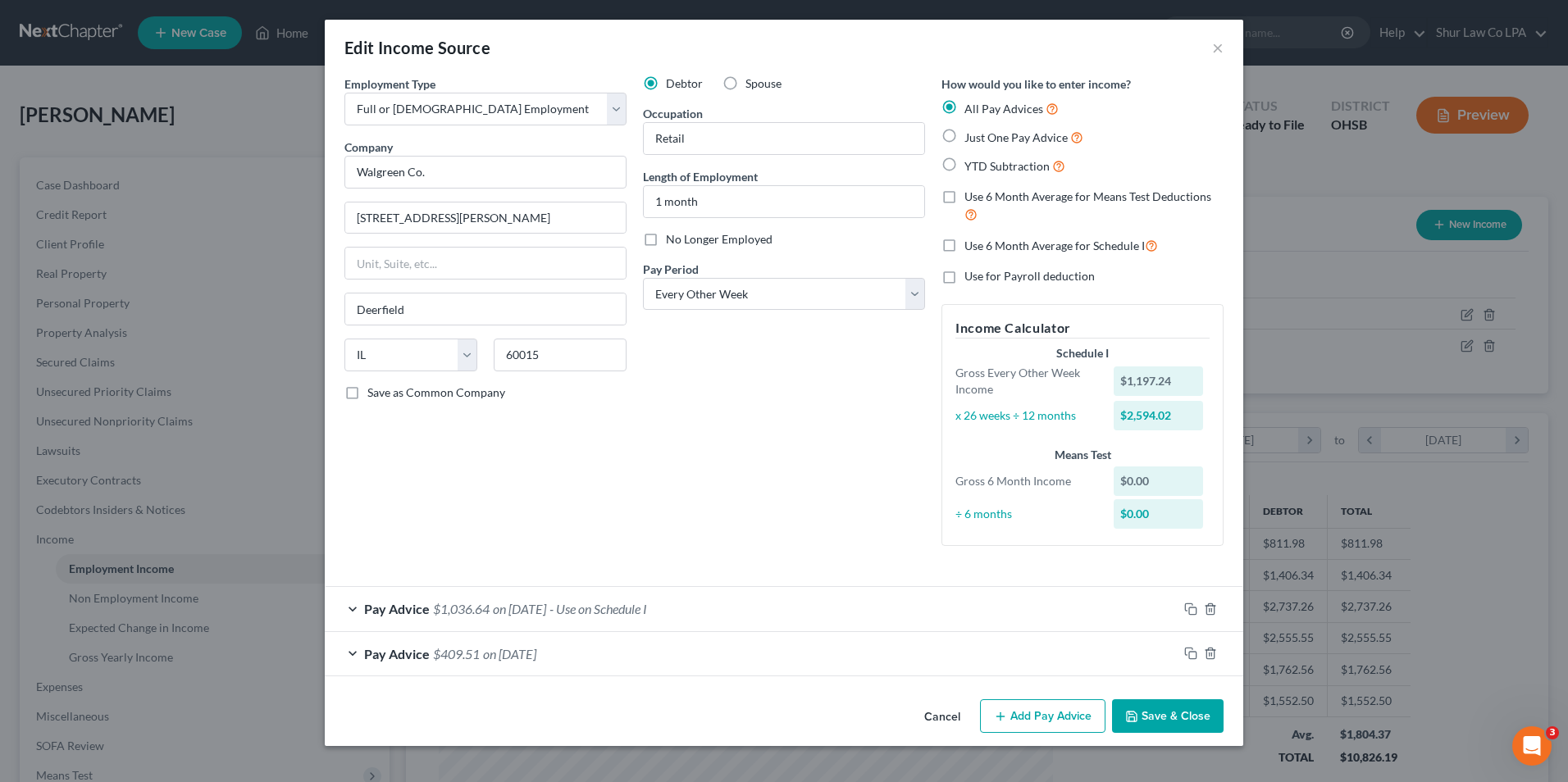
click at [353, 613] on div "Pay Advice $1,036.64 on [DATE] - Use on Schedule I" at bounding box center [751, 609] width 853 height 43
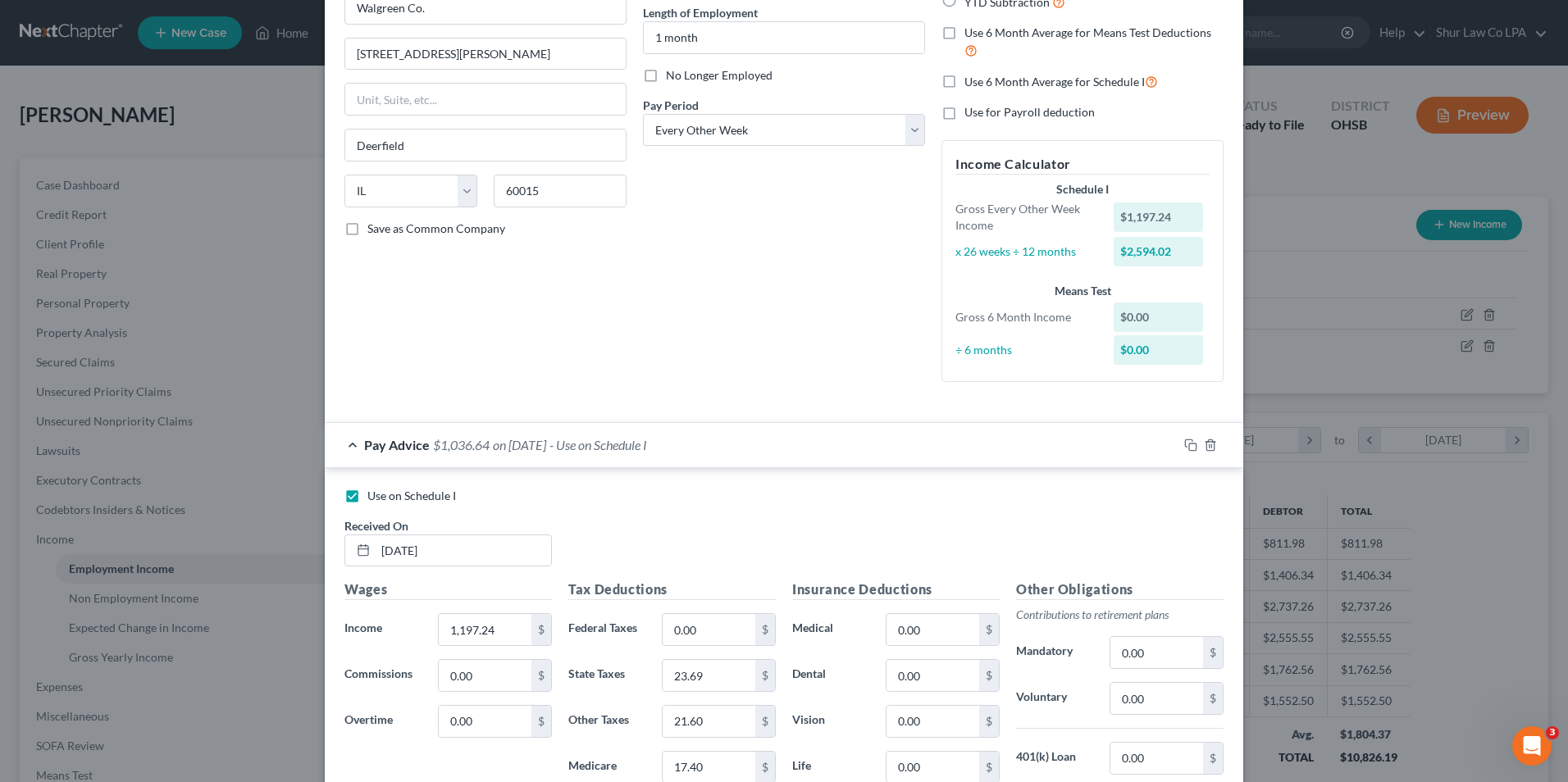
scroll to position [478, 0]
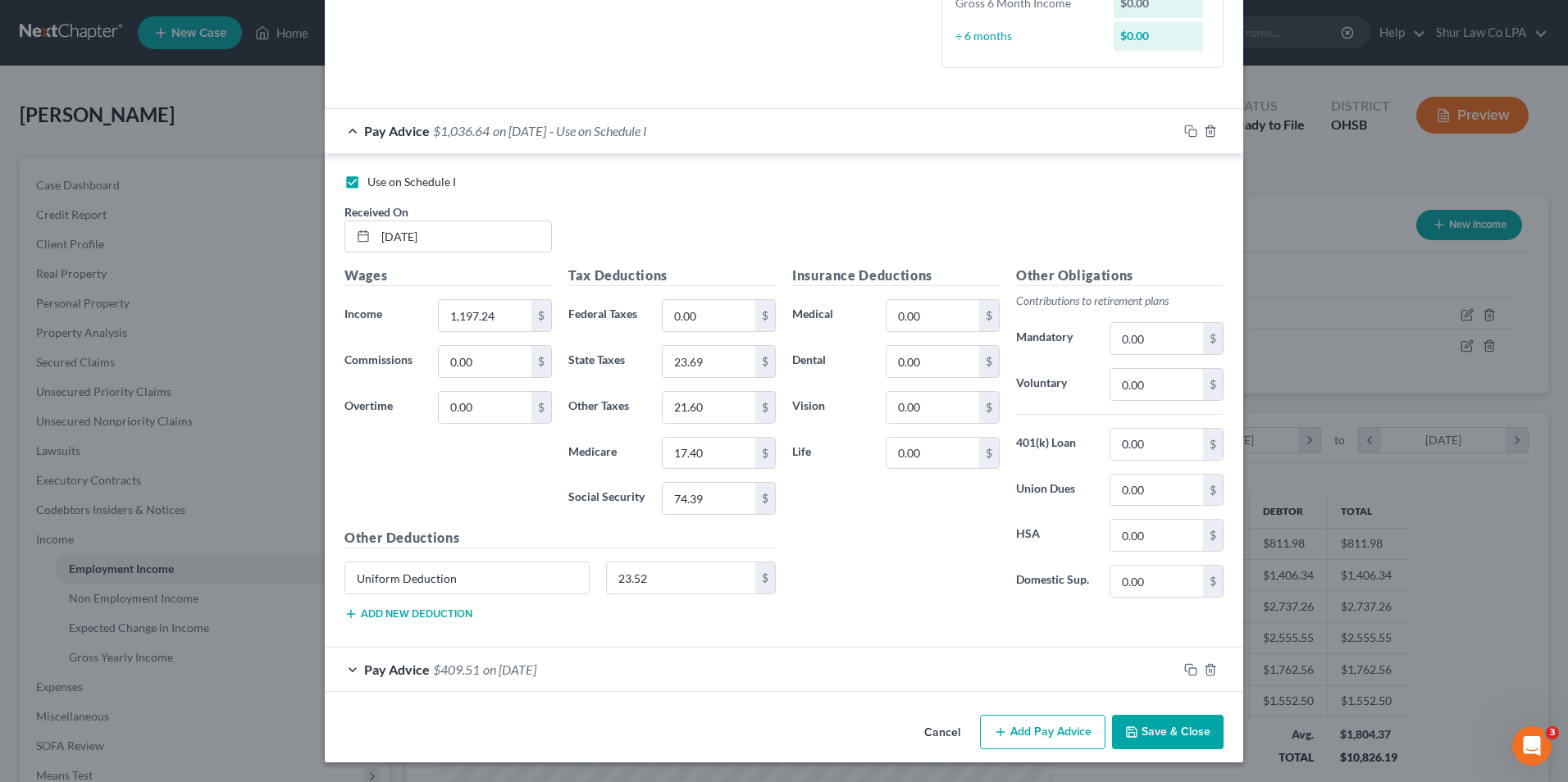
drag, startPoint x: 343, startPoint y: 664, endPoint x: 420, endPoint y: 650, distance: 78.3
click at [343, 664] on div "Pay Advice $409.51 on [DATE]" at bounding box center [751, 669] width 853 height 43
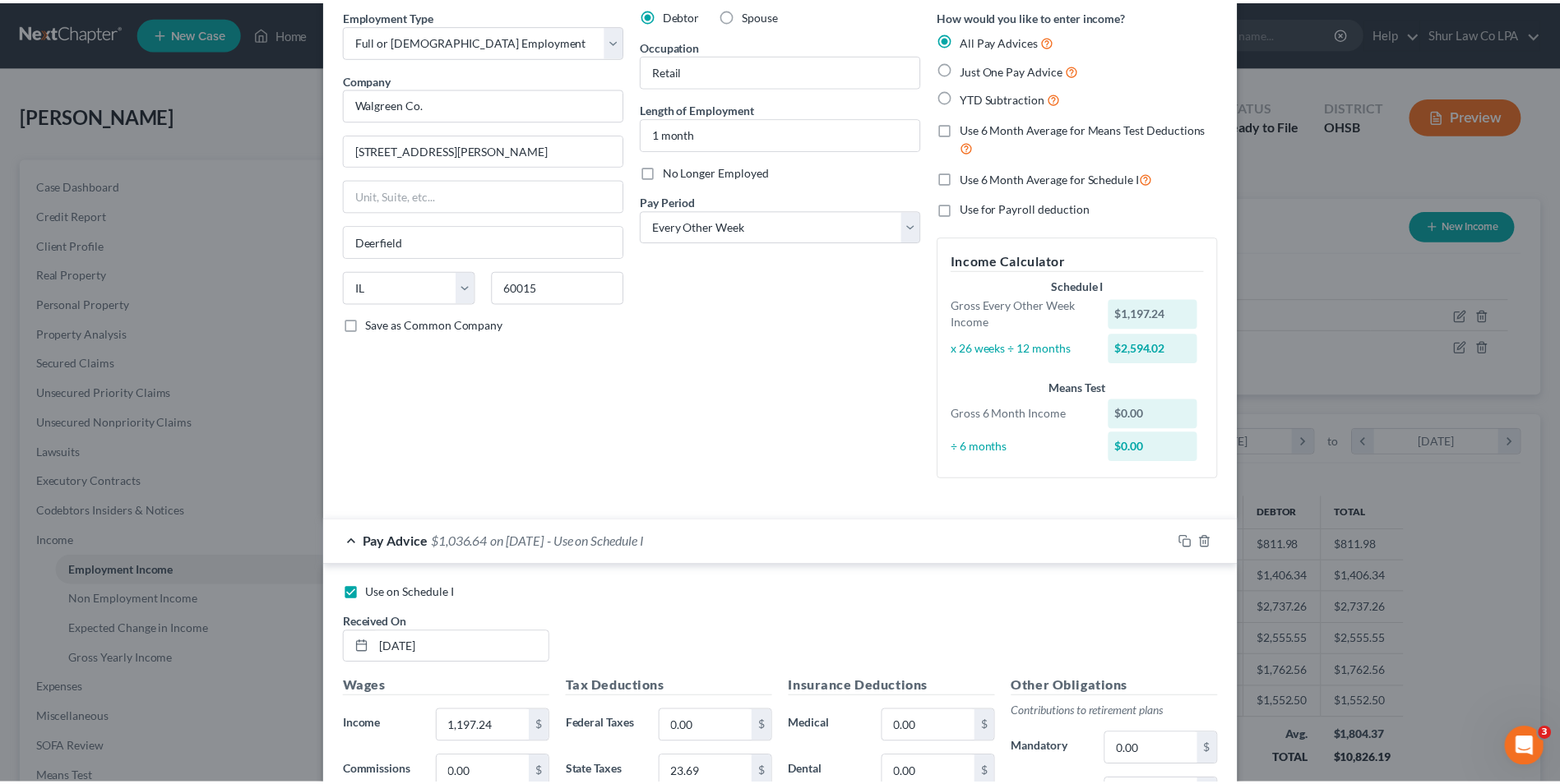
scroll to position [0, 0]
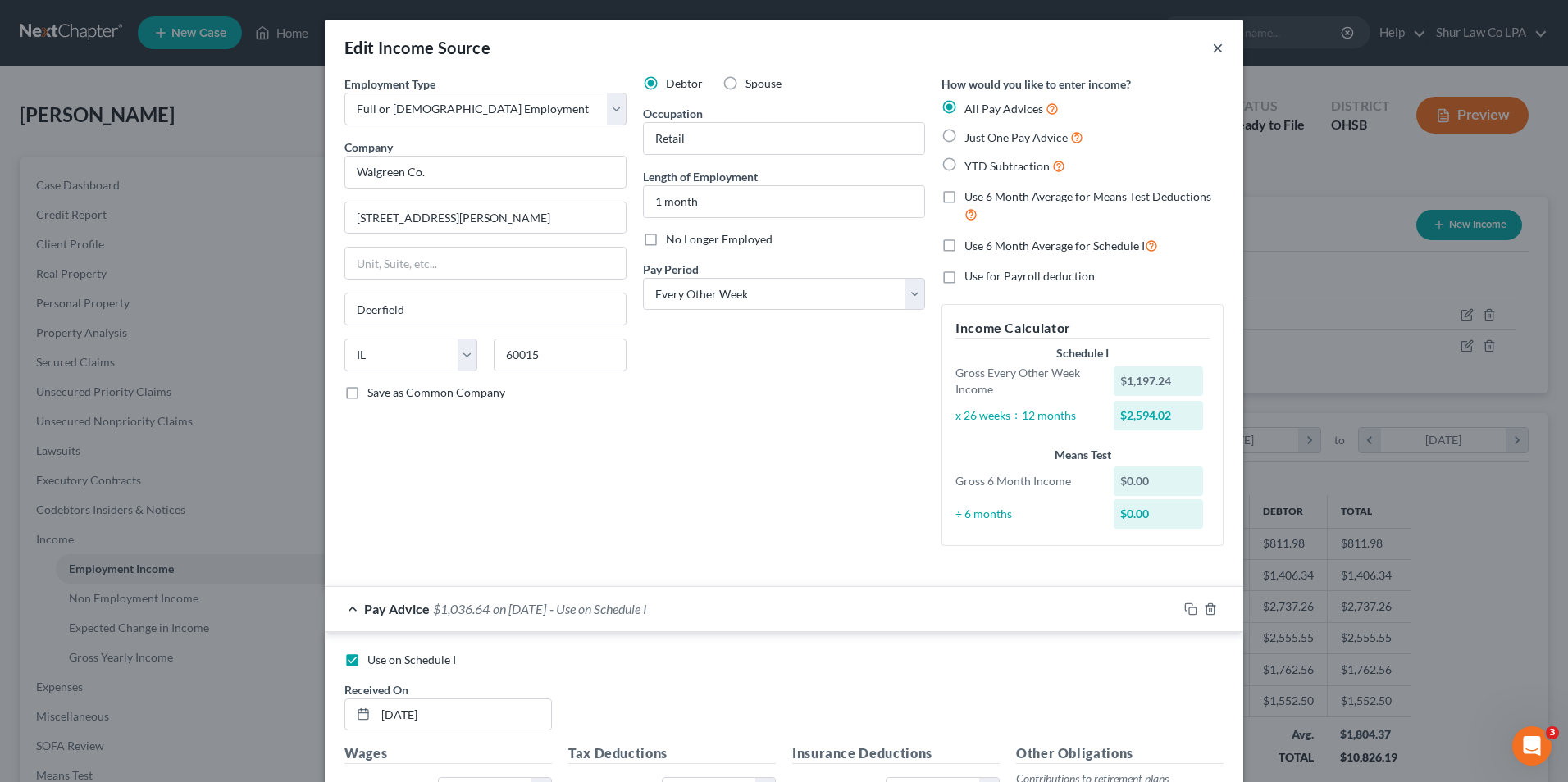
click at [1212, 42] on button "×" at bounding box center [1217, 48] width 11 height 19
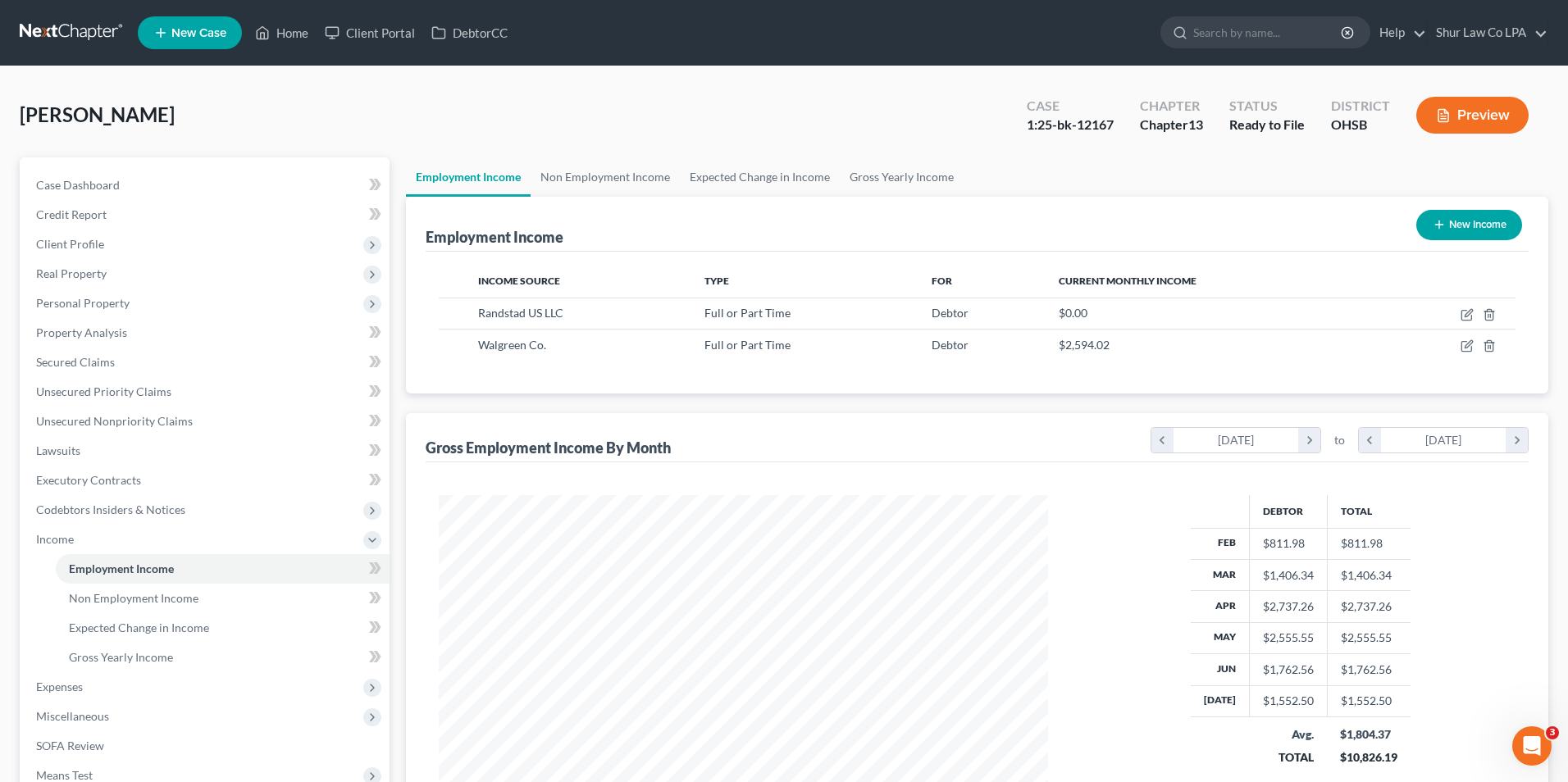
scroll to position [819650, 819562]
click at [1449, 314] on icon "button" at bounding box center [1453, 315] width 10 height 10
select select "0"
select select "36"
select select "3"
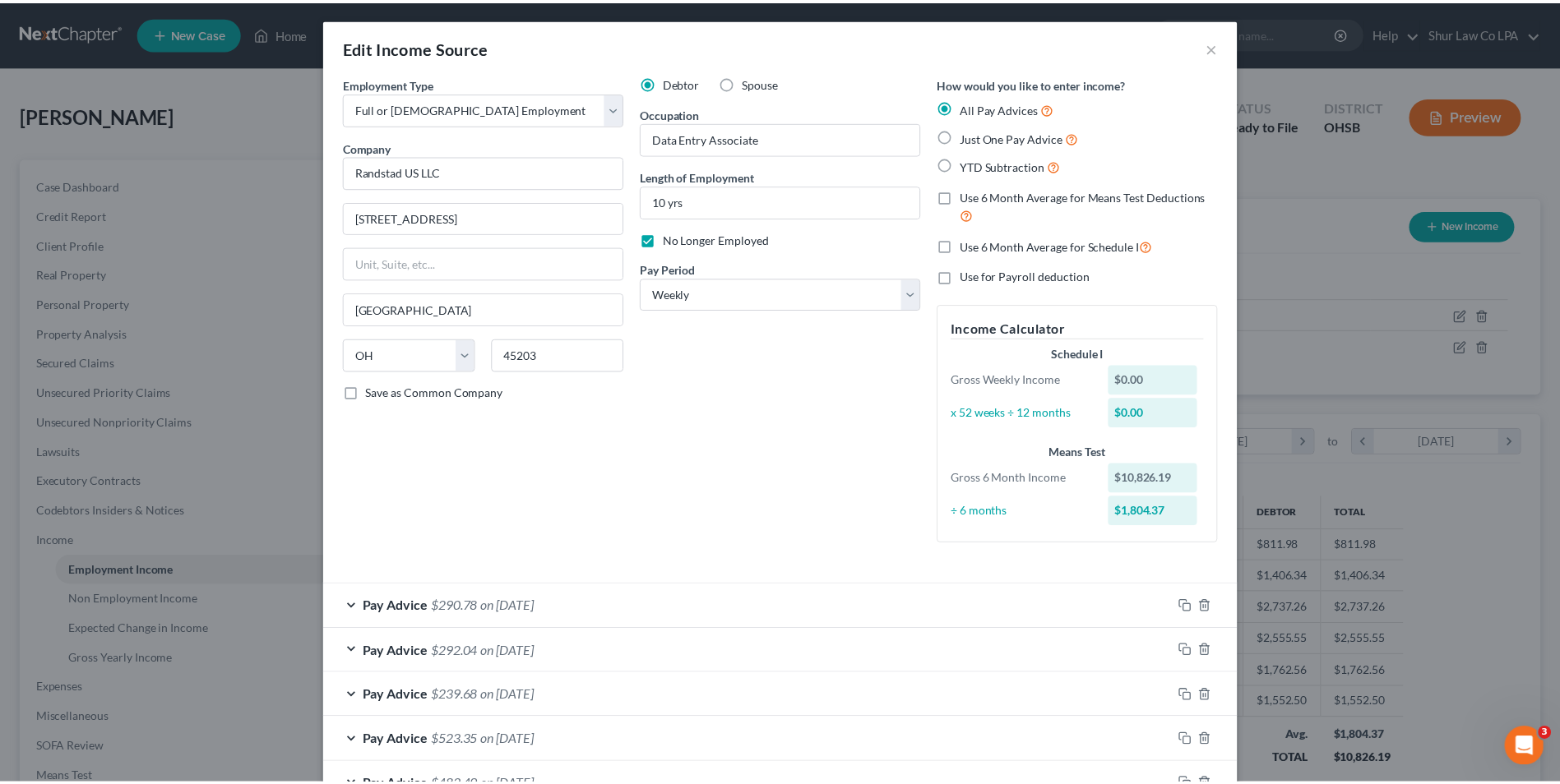
scroll to position [0, 0]
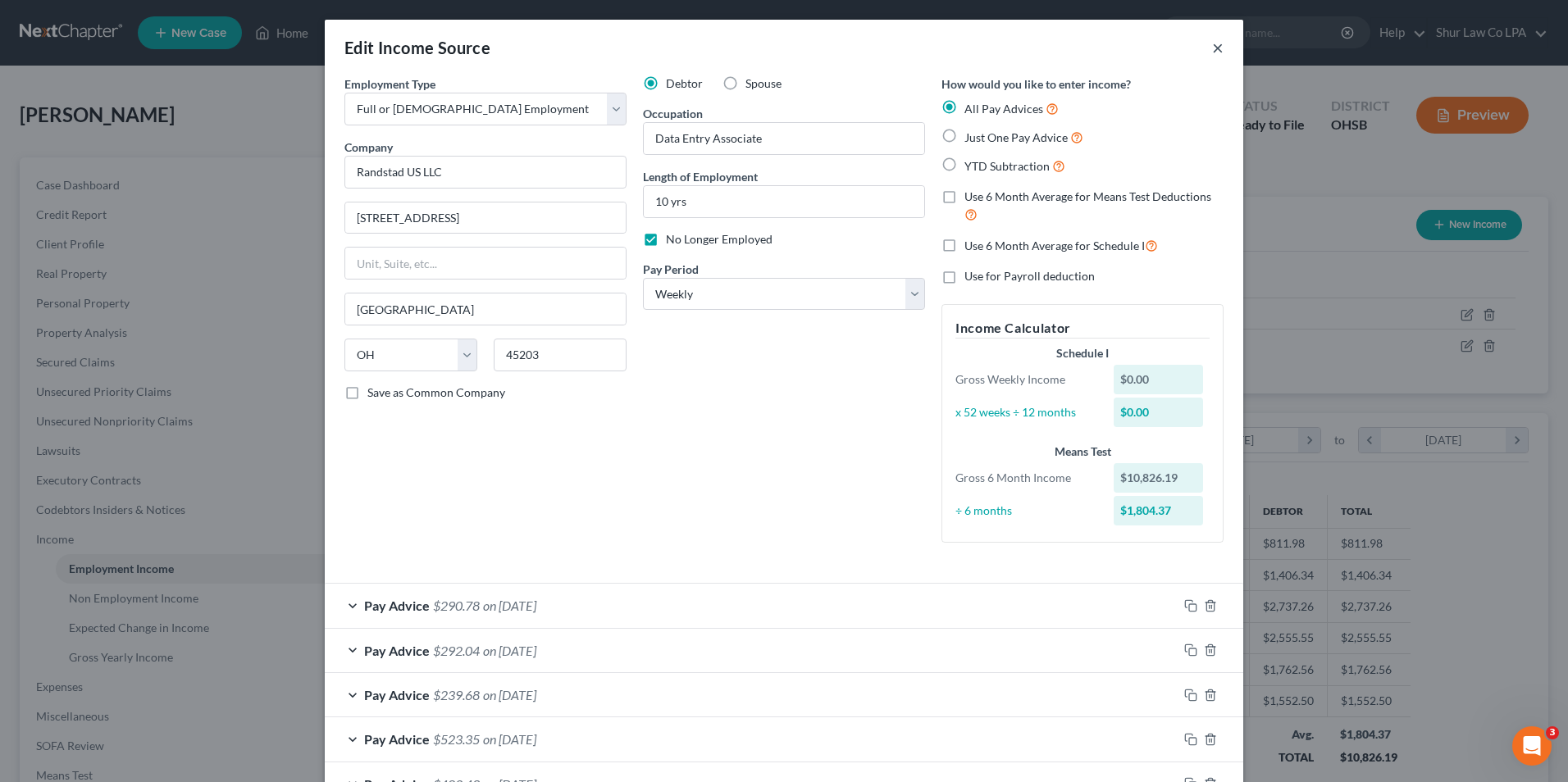
click at [1212, 48] on button "×" at bounding box center [1217, 48] width 11 height 19
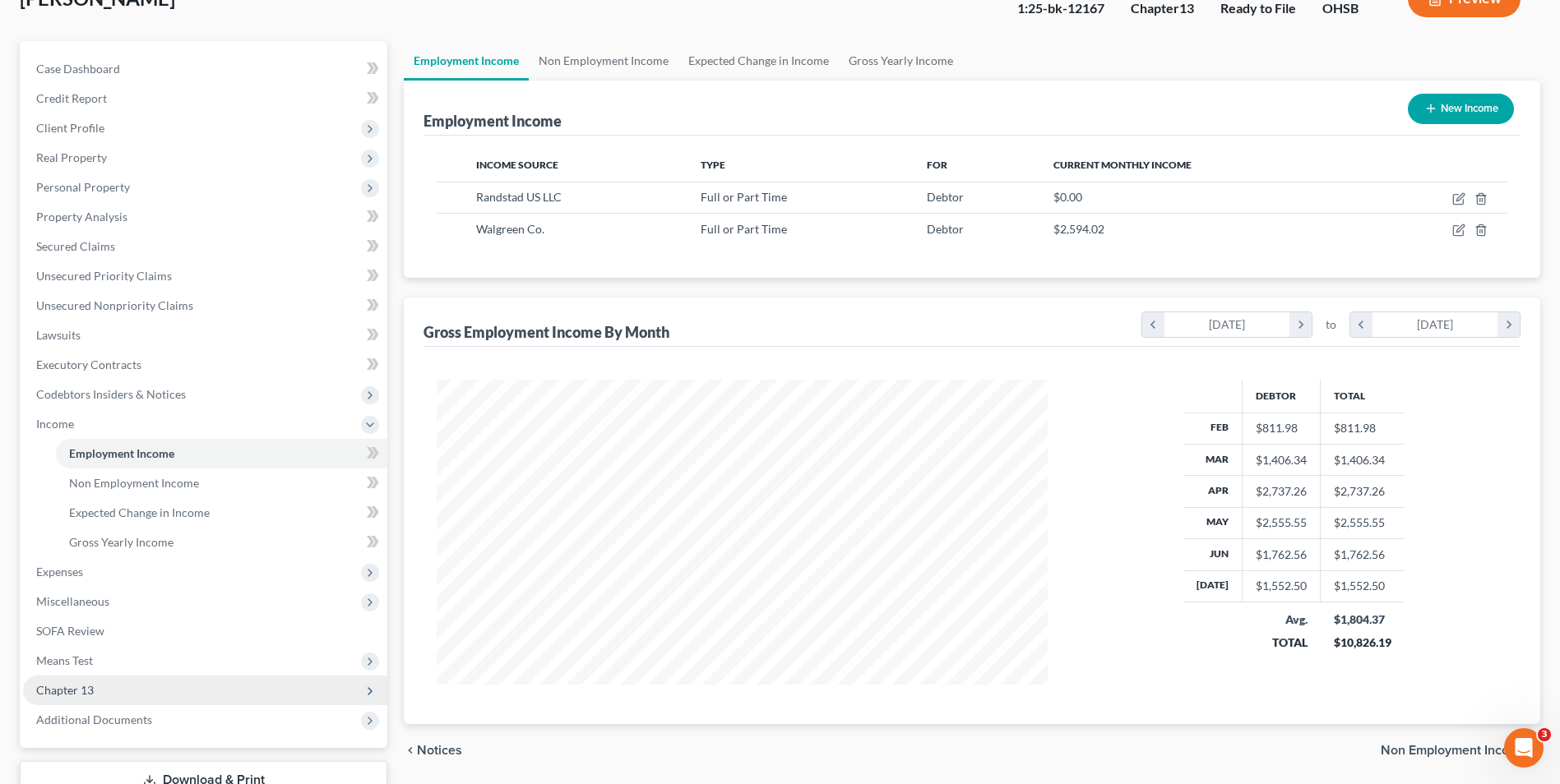
scroll to position [237, 0]
